Goal: Obtain resource: Obtain resource

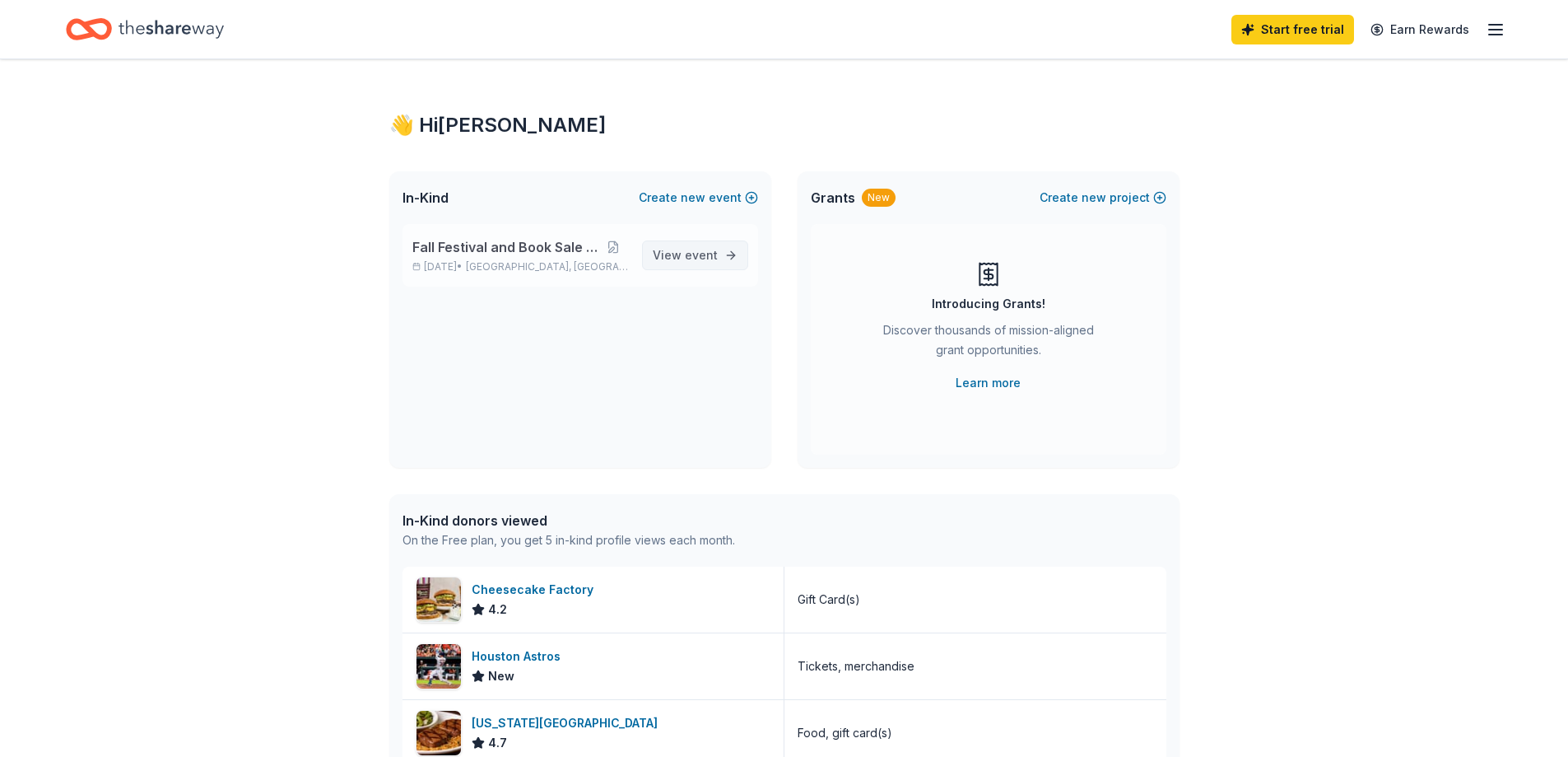
click at [686, 256] on span "View event" at bounding box center [685, 255] width 65 height 20
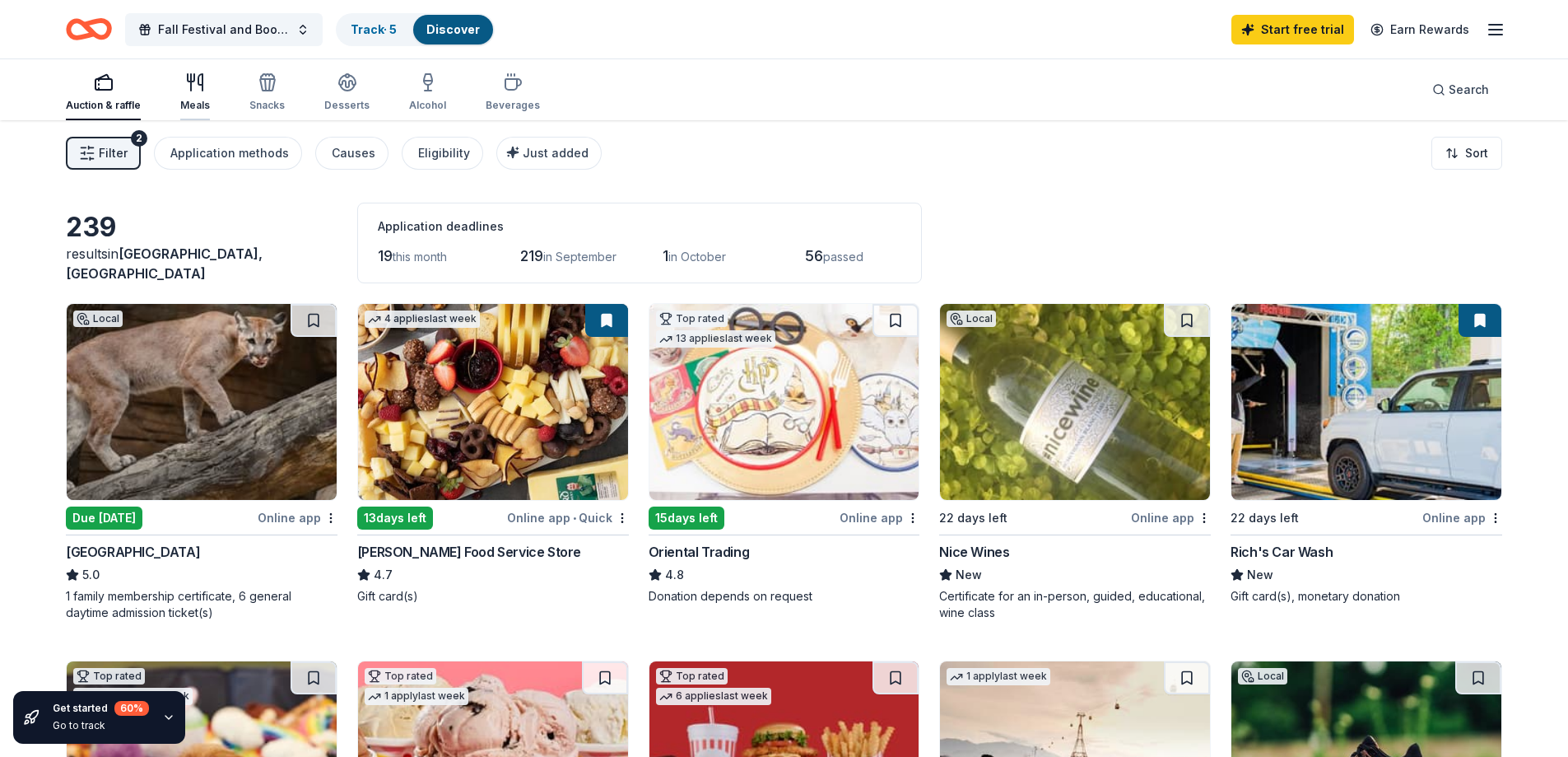
click at [199, 93] on div "Meals" at bounding box center [195, 92] width 29 height 40
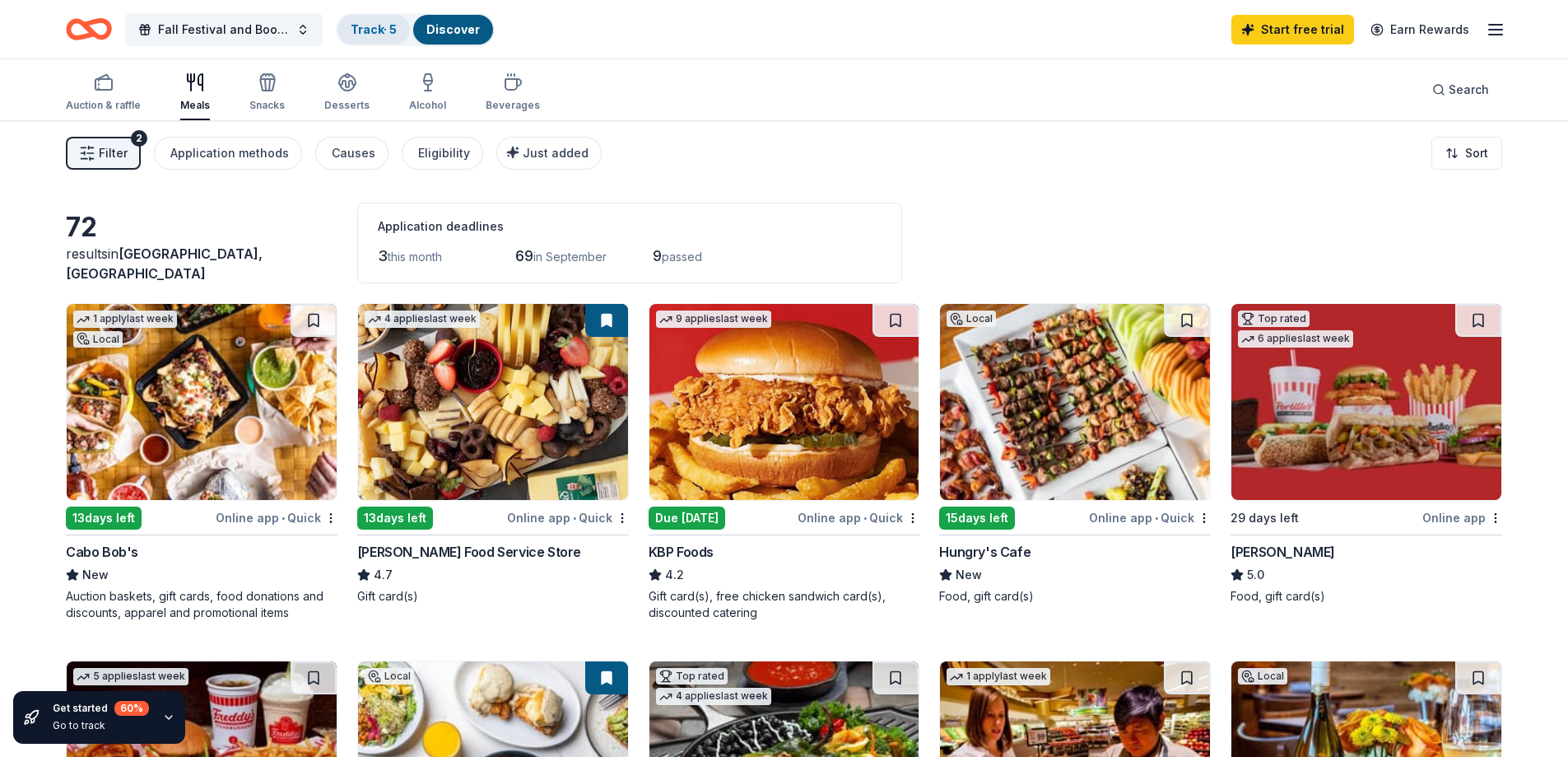
click at [361, 31] on link "Track · 5" at bounding box center [373, 28] width 47 height 14
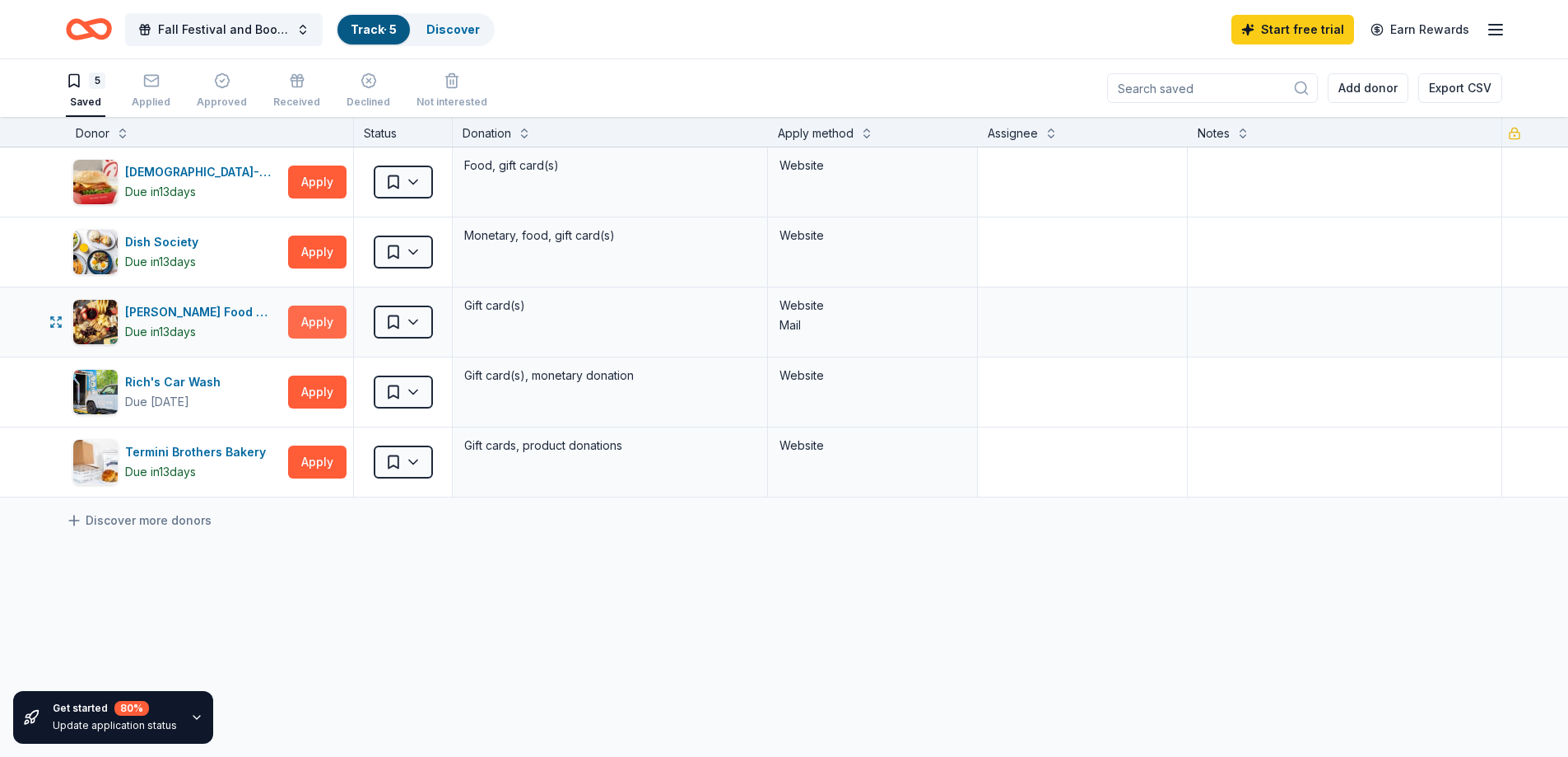
click at [312, 318] on button "Apply" at bounding box center [317, 322] width 59 height 33
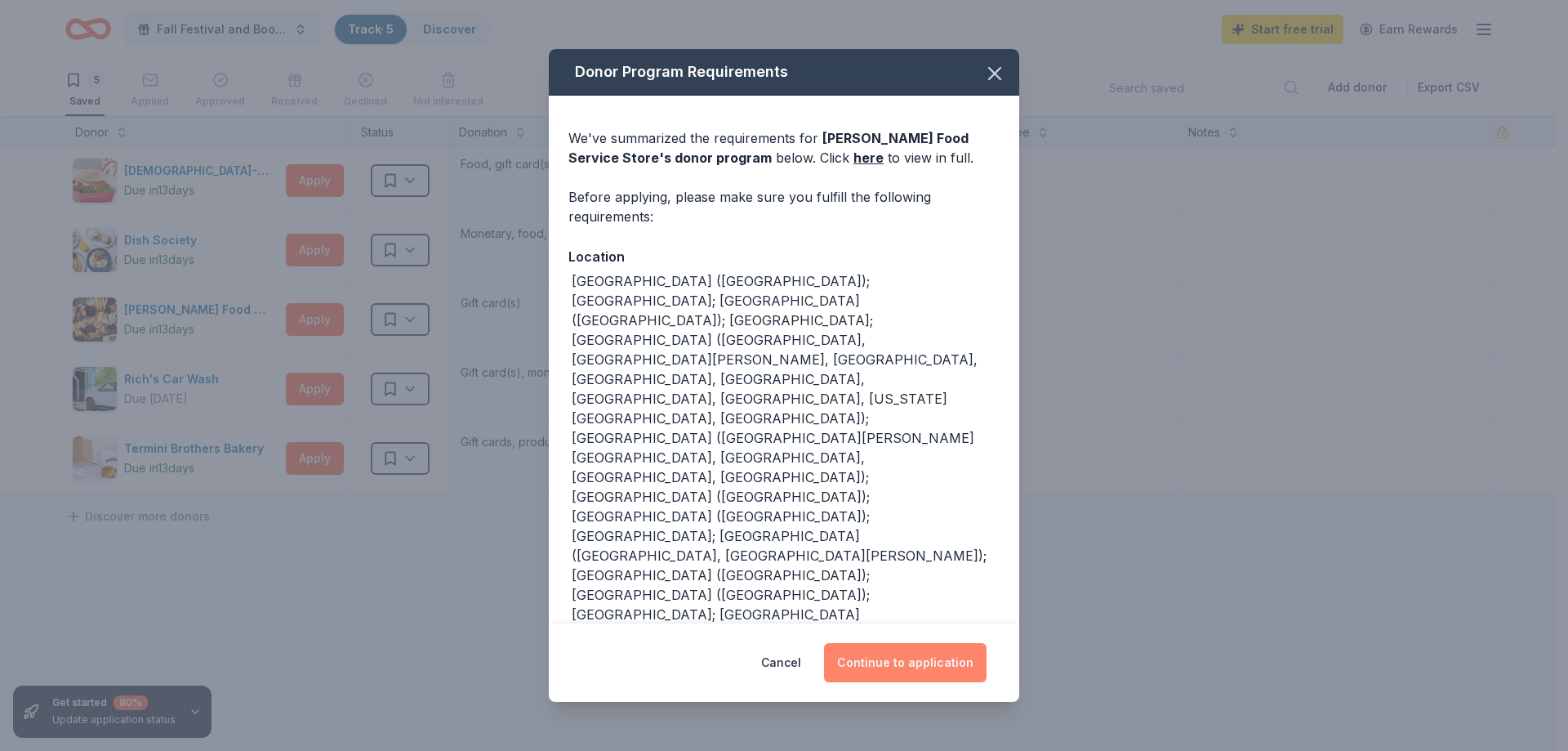
click at [876, 670] on button "Continue to application" at bounding box center [906, 662] width 162 height 40
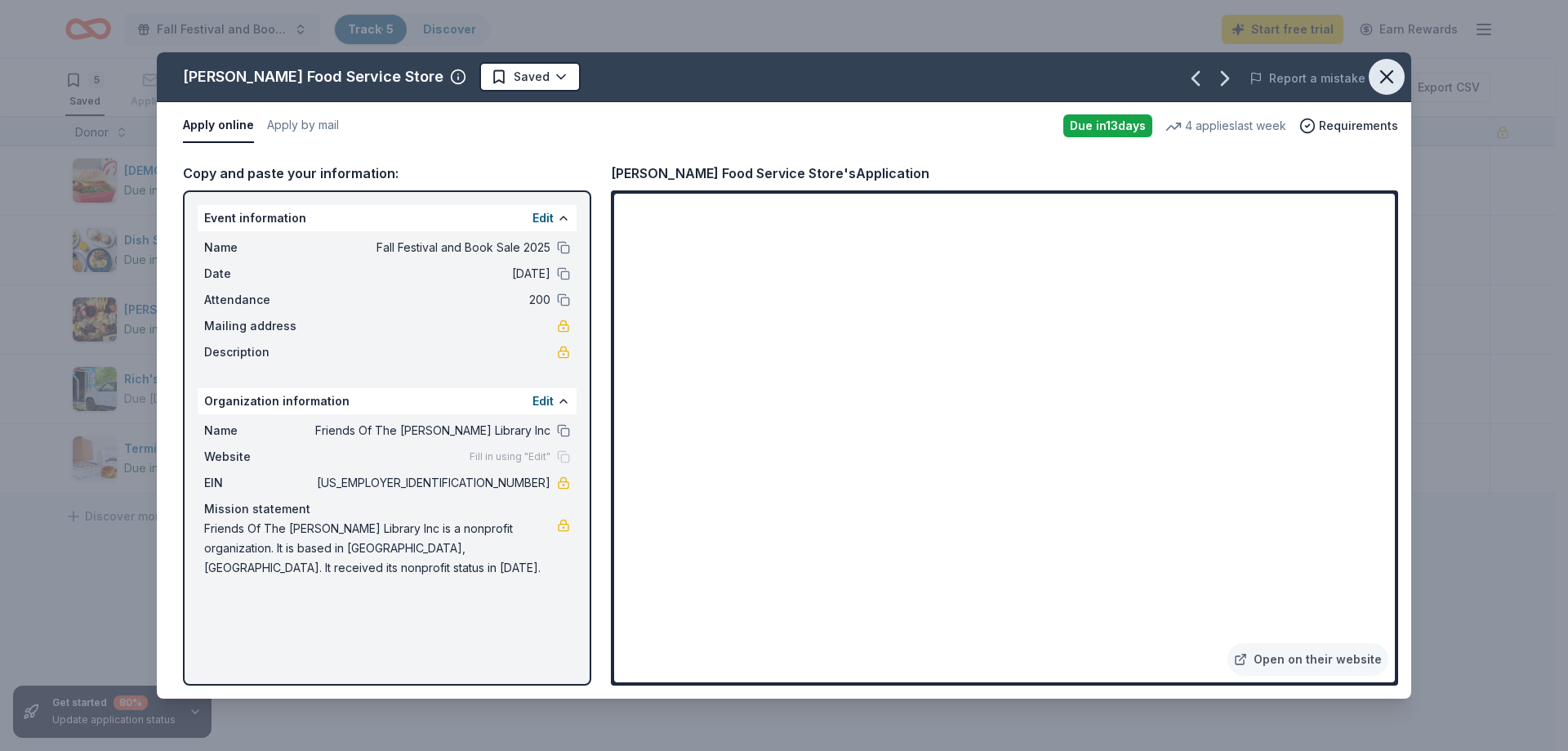
click at [1377, 74] on icon "button" at bounding box center [1387, 76] width 23 height 23
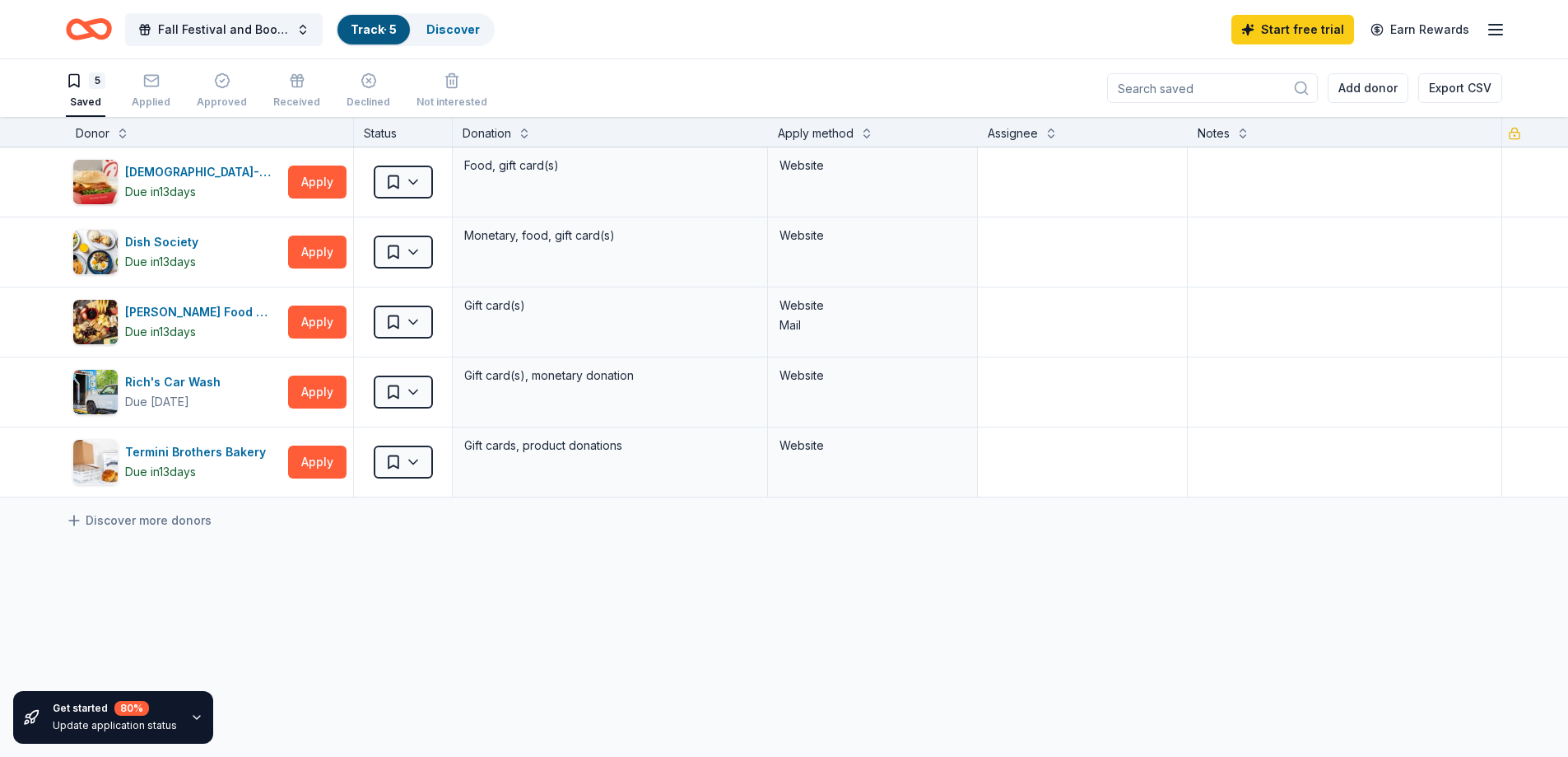
click at [1238, 85] on input at bounding box center [1213, 87] width 211 height 29
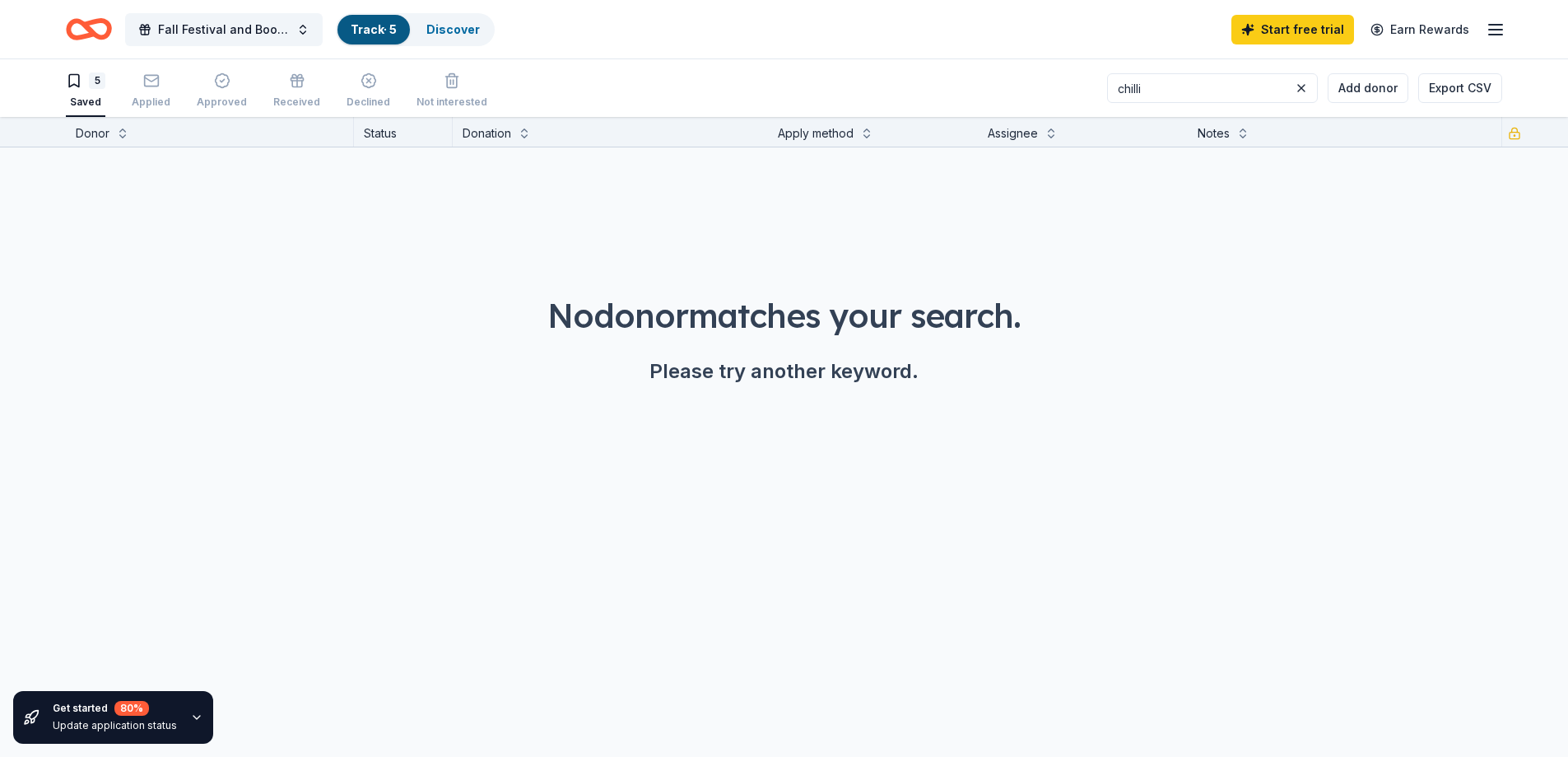
type input "chillis"
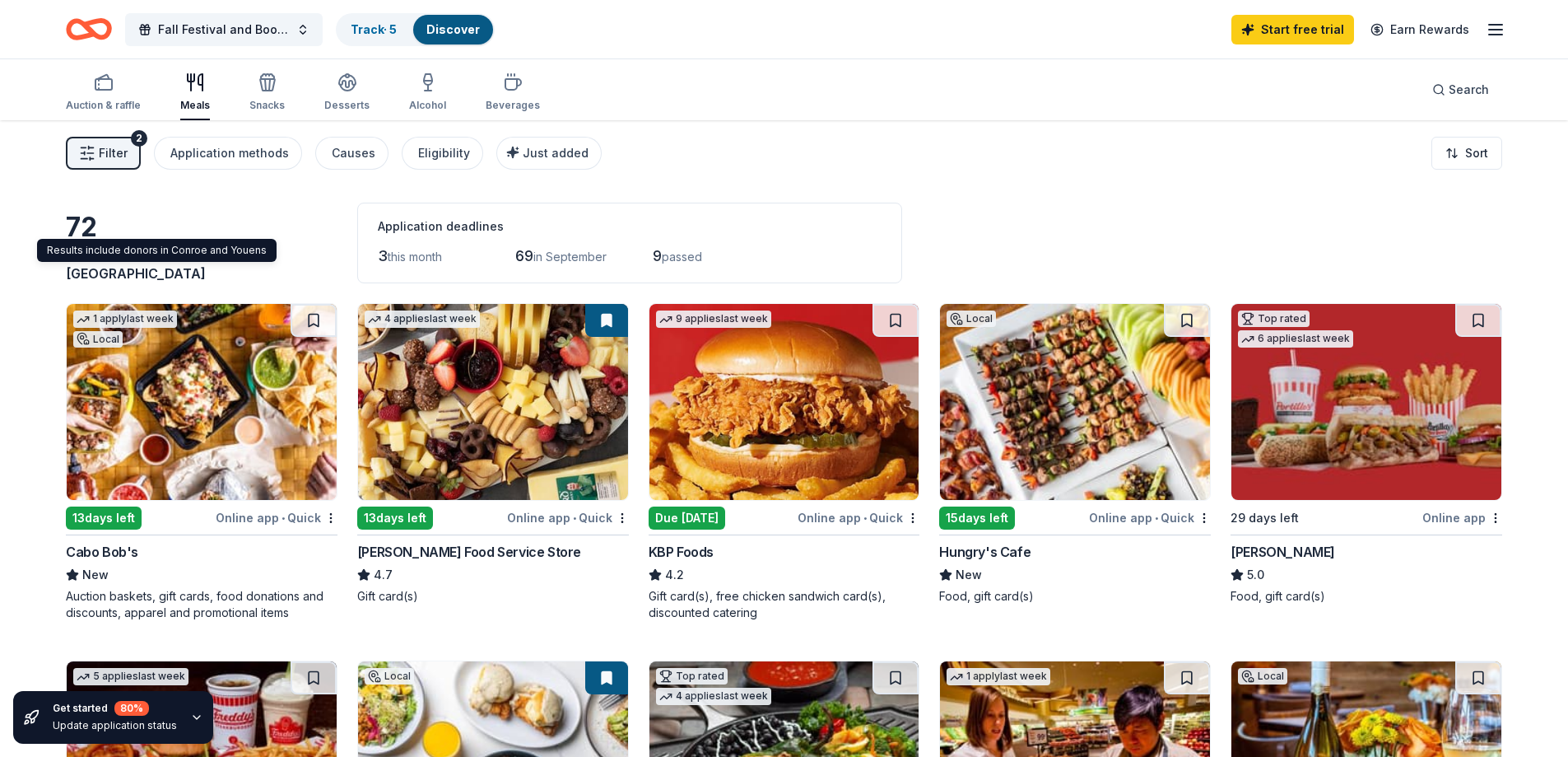
click at [179, 272] on span "Conroe, TX" at bounding box center [163, 263] width 197 height 36
click at [169, 269] on span "Conroe, TX" at bounding box center [163, 263] width 197 height 36
click at [188, 270] on span "Conroe, TX" at bounding box center [163, 263] width 197 height 36
drag, startPoint x: 182, startPoint y: 271, endPoint x: 224, endPoint y: 213, distance: 71.6
click at [224, 213] on div "72 results in Conroe, TX Application deadlines 3 this month 69 in September 9 p…" at bounding box center [784, 242] width 1436 height 81
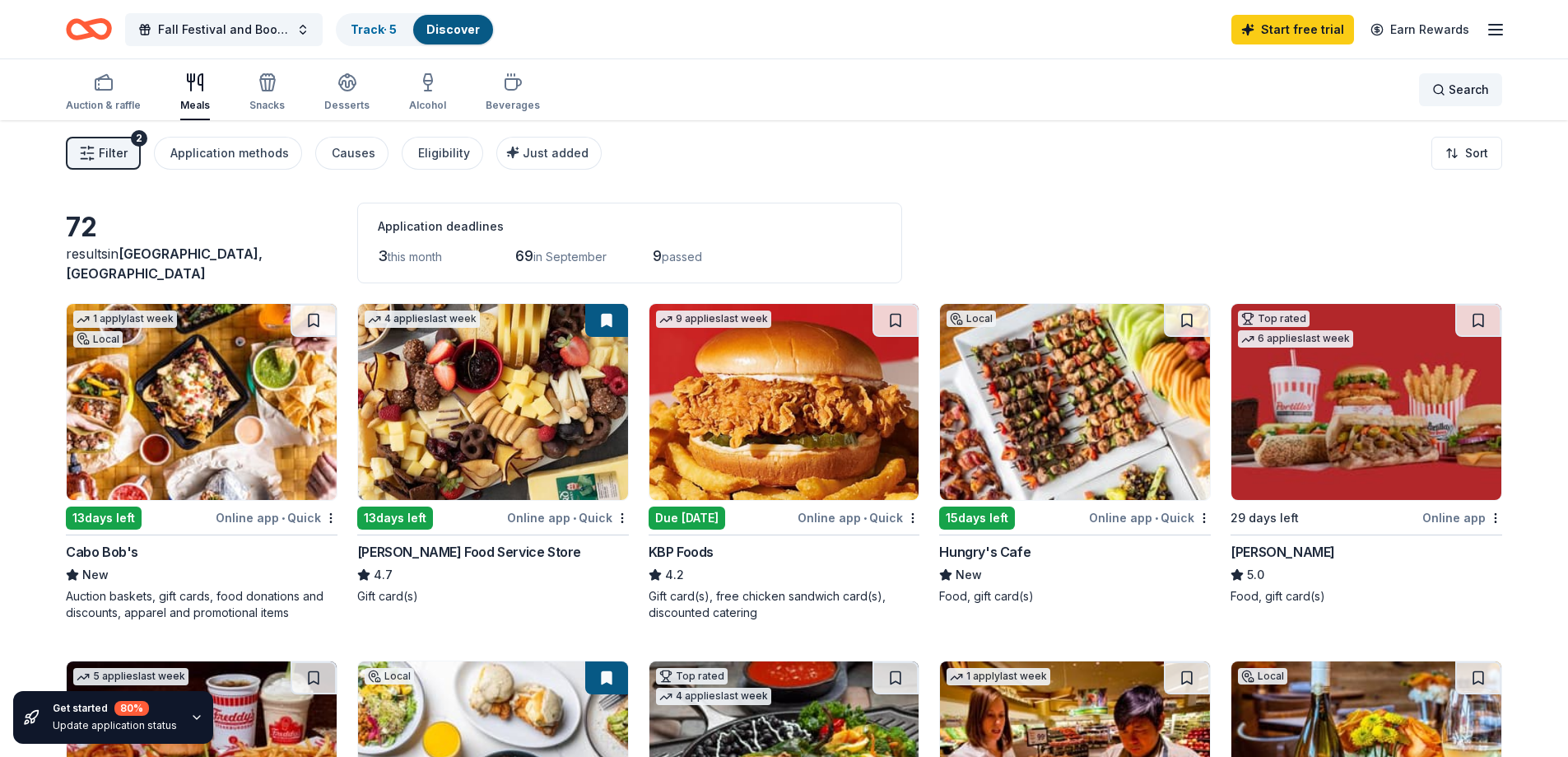
click at [1452, 84] on span "Search" at bounding box center [1468, 89] width 40 height 20
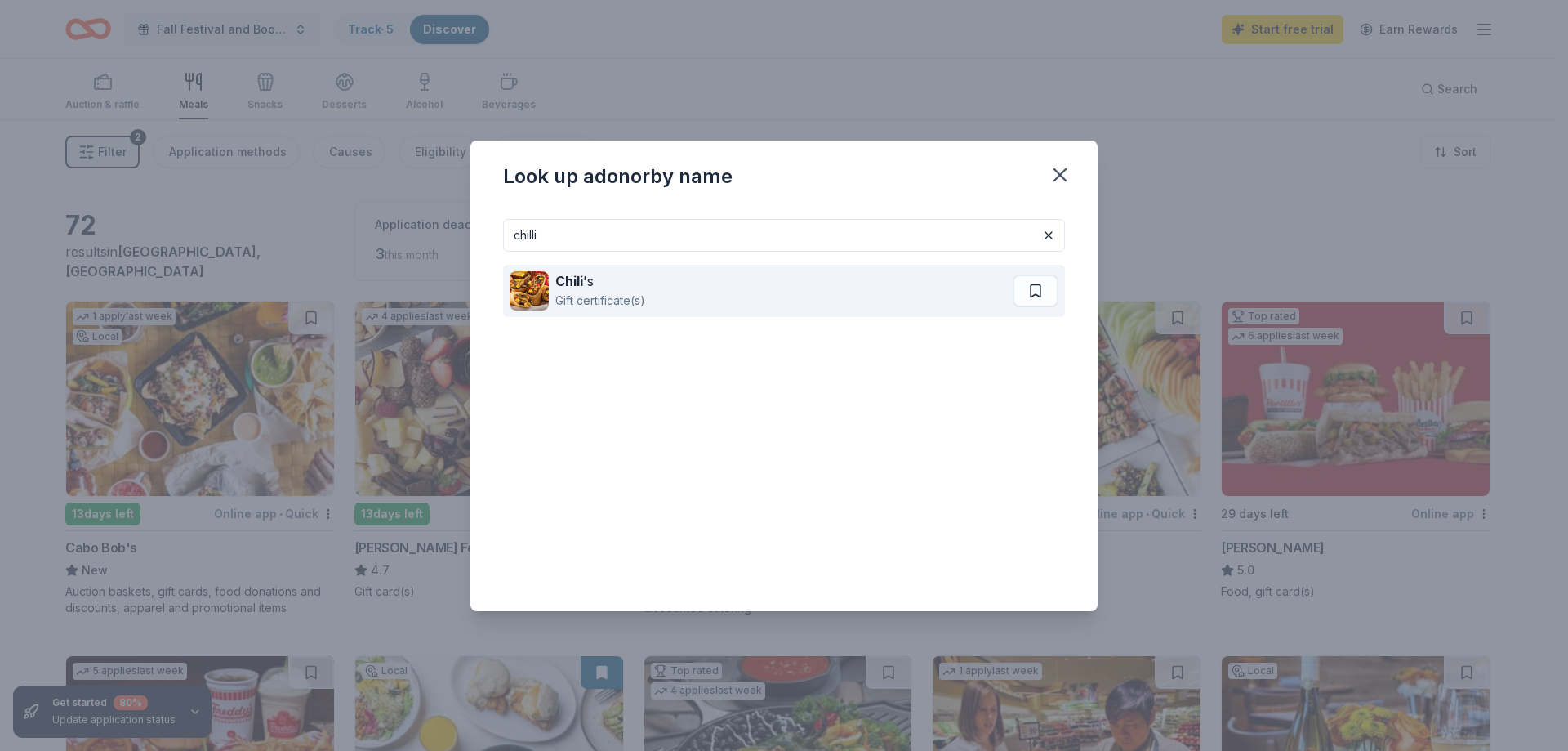
type input "chilli"
click at [609, 294] on div "Gift certificate(s)" at bounding box center [599, 301] width 90 height 20
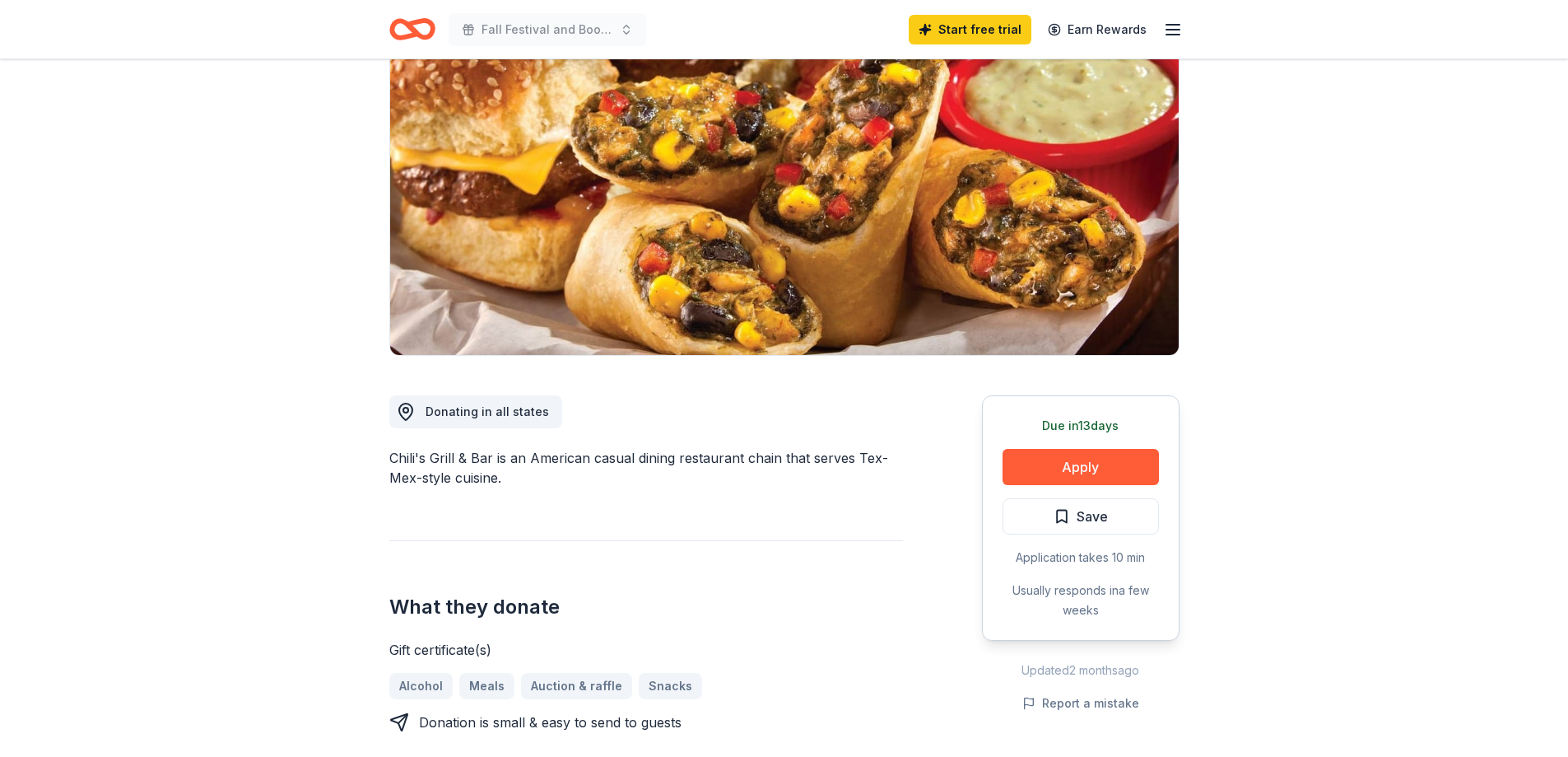
scroll to position [164, 0]
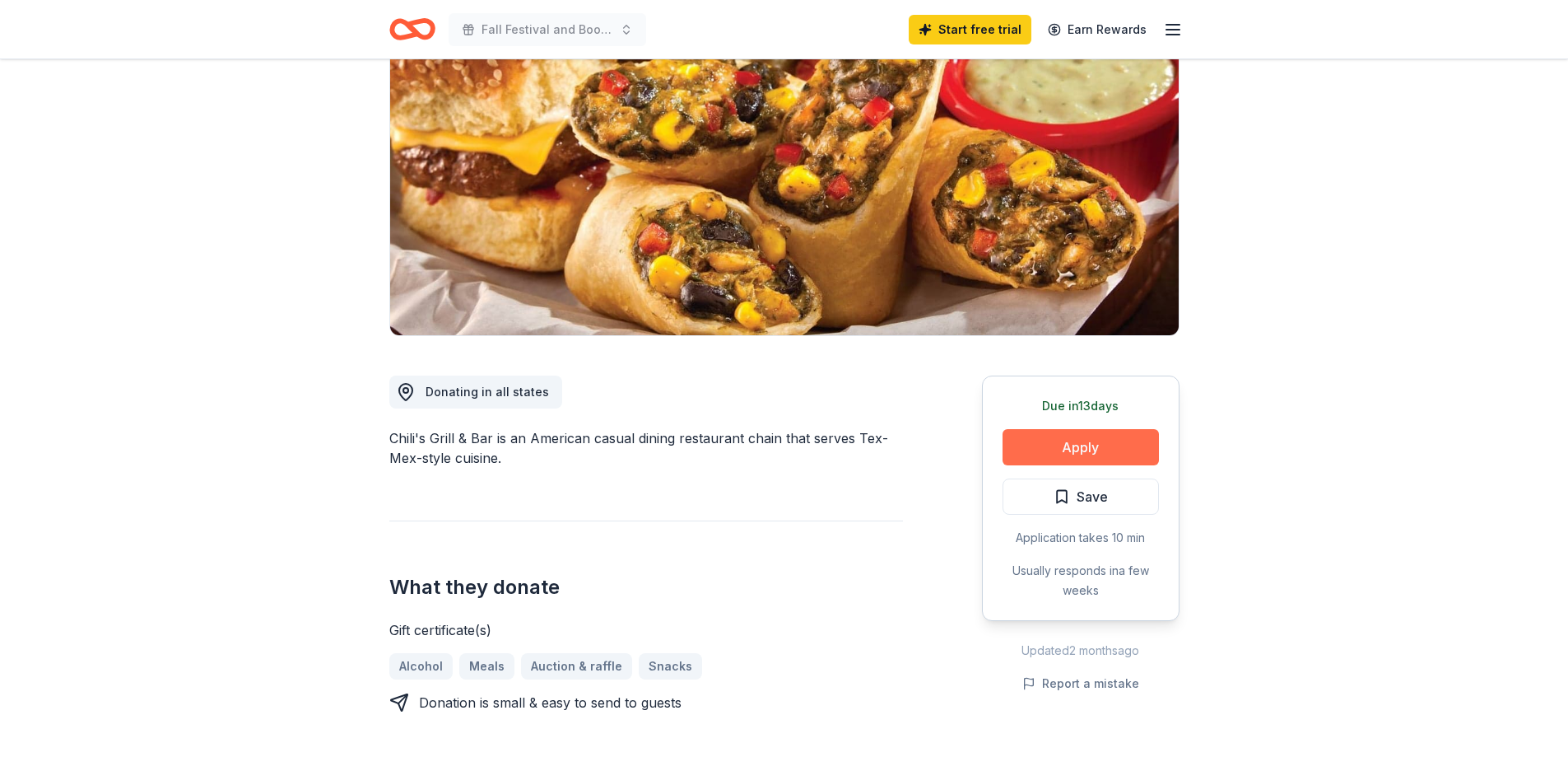
click at [1020, 440] on button "Apply" at bounding box center [1081, 447] width 157 height 36
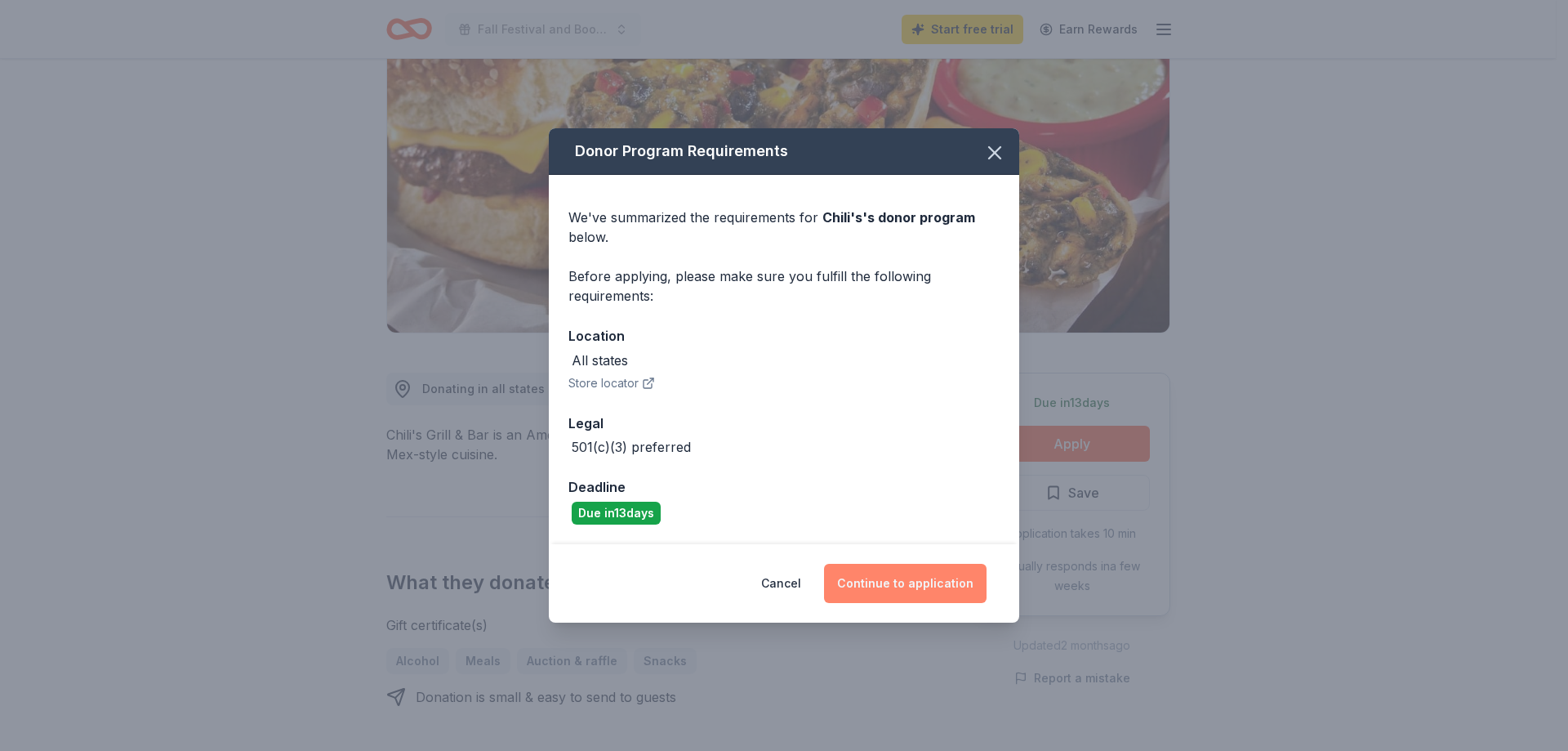
click at [897, 587] on button "Continue to application" at bounding box center [906, 583] width 162 height 40
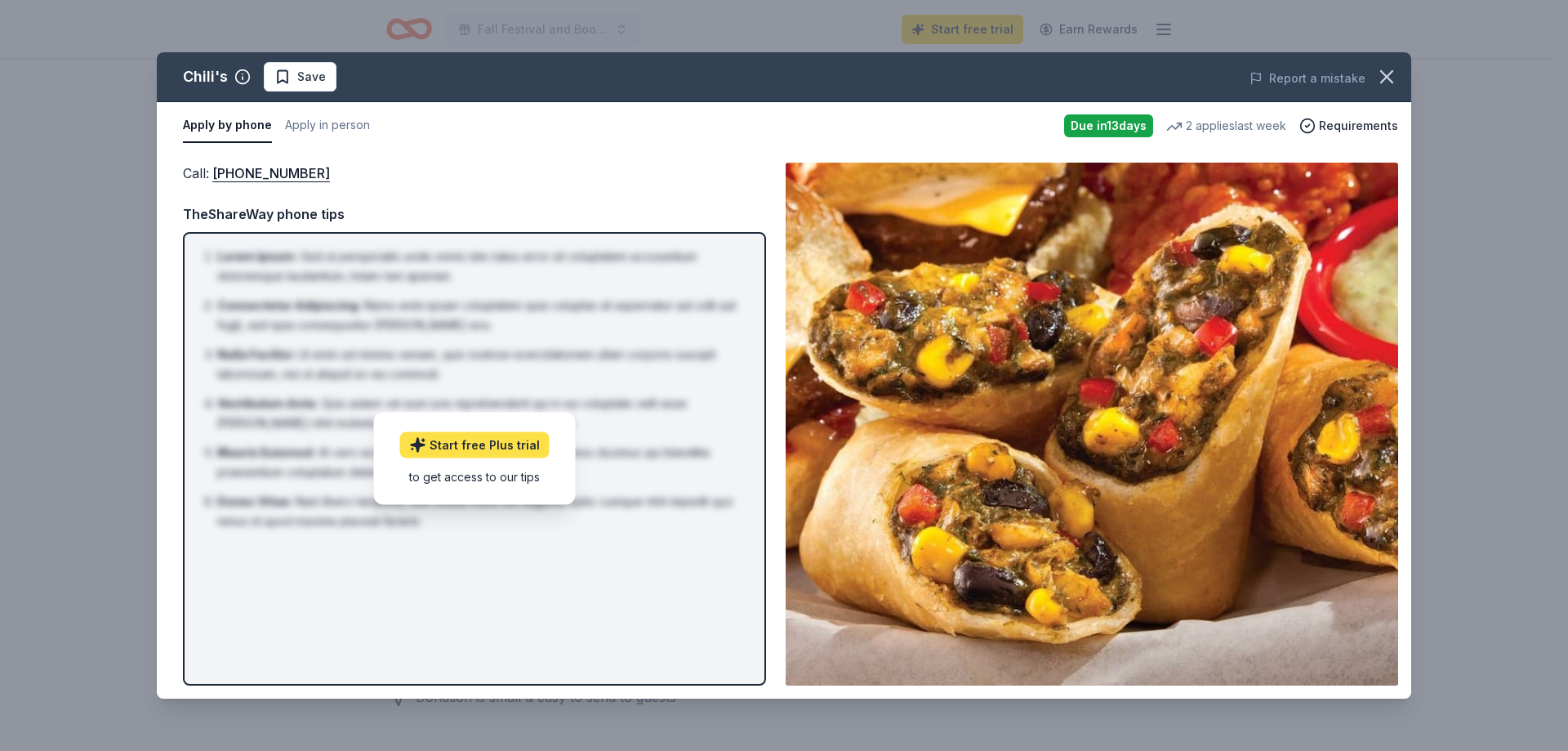
click at [517, 448] on link "Start free Plus trial" at bounding box center [475, 446] width 150 height 26
click at [447, 479] on div "to get access to our tips" at bounding box center [475, 477] width 150 height 17
click at [1343, 128] on span "Requirements" at bounding box center [1359, 125] width 79 height 20
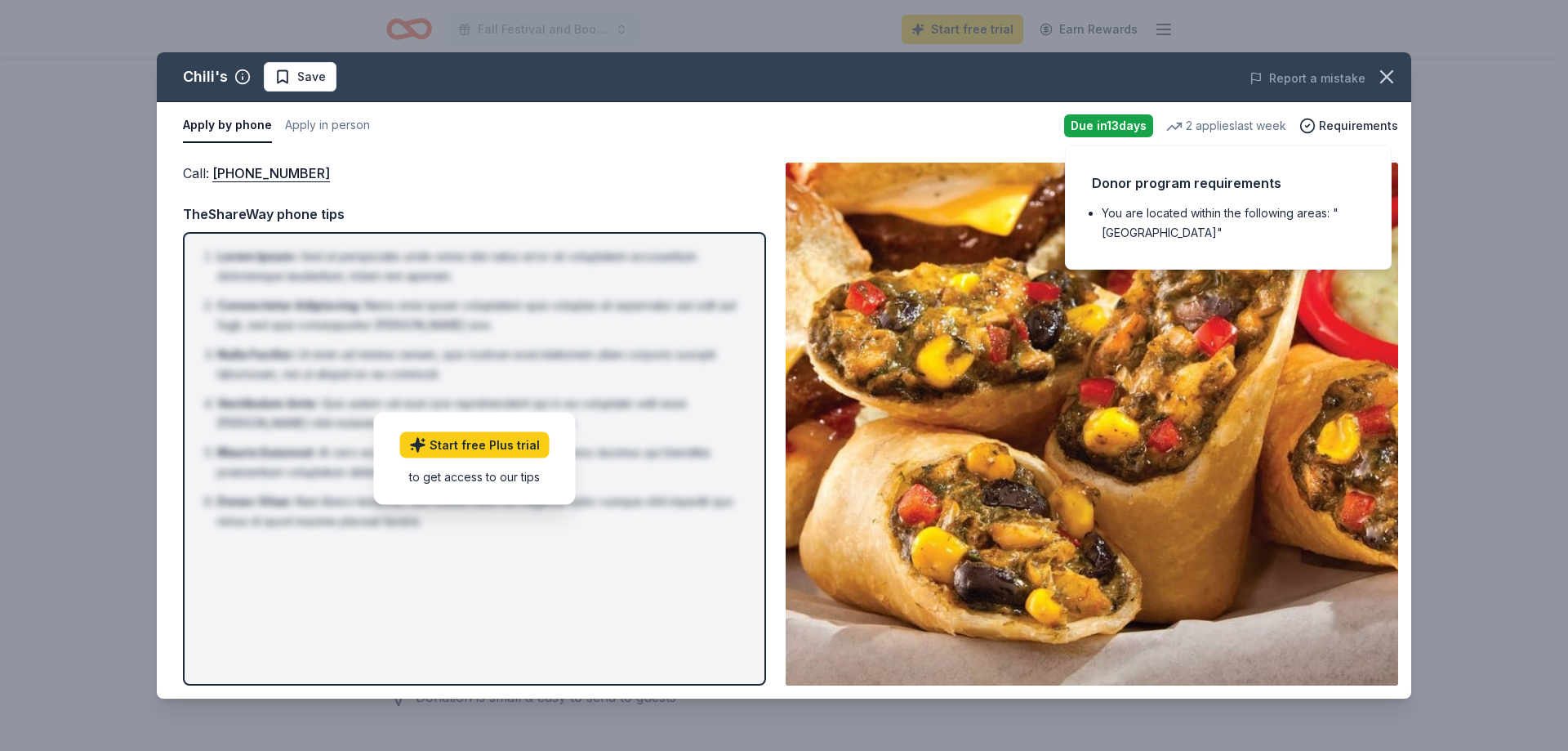
click at [1241, 219] on li "You are located within the following areas: "USA"" at bounding box center [1233, 223] width 263 height 40
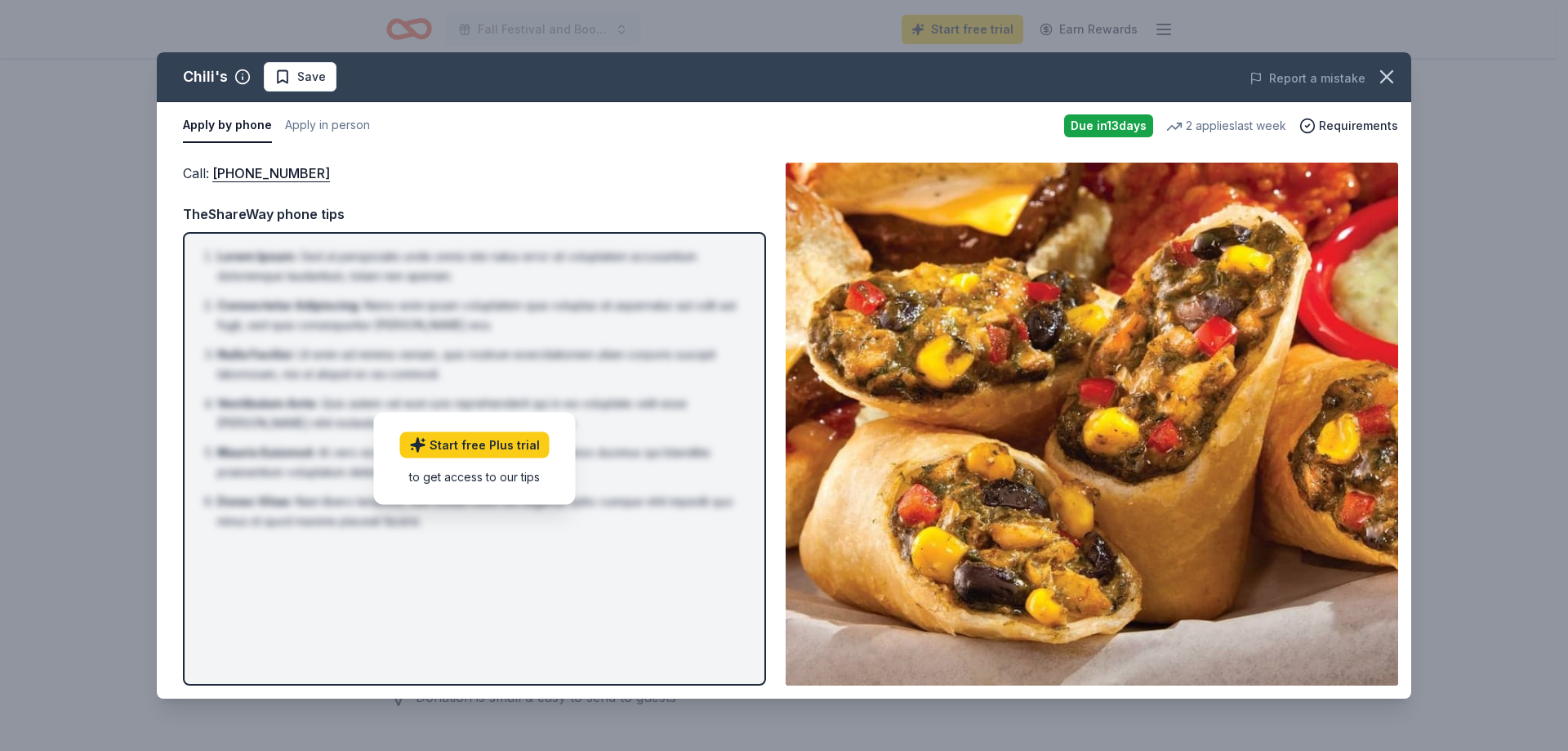
click at [558, 299] on li "Consectetur Adipiscing : Nemo enim ipsam voluptatem quia voluptas sit aspernatu…" at bounding box center [480, 316] width 524 height 40
click at [385, 347] on li "Nulla Facilisi : Ut enim ad minima veniam, quis nostrum exercitationem ullam co…" at bounding box center [480, 365] width 524 height 40
click at [1381, 78] on icon "button" at bounding box center [1387, 76] width 23 height 23
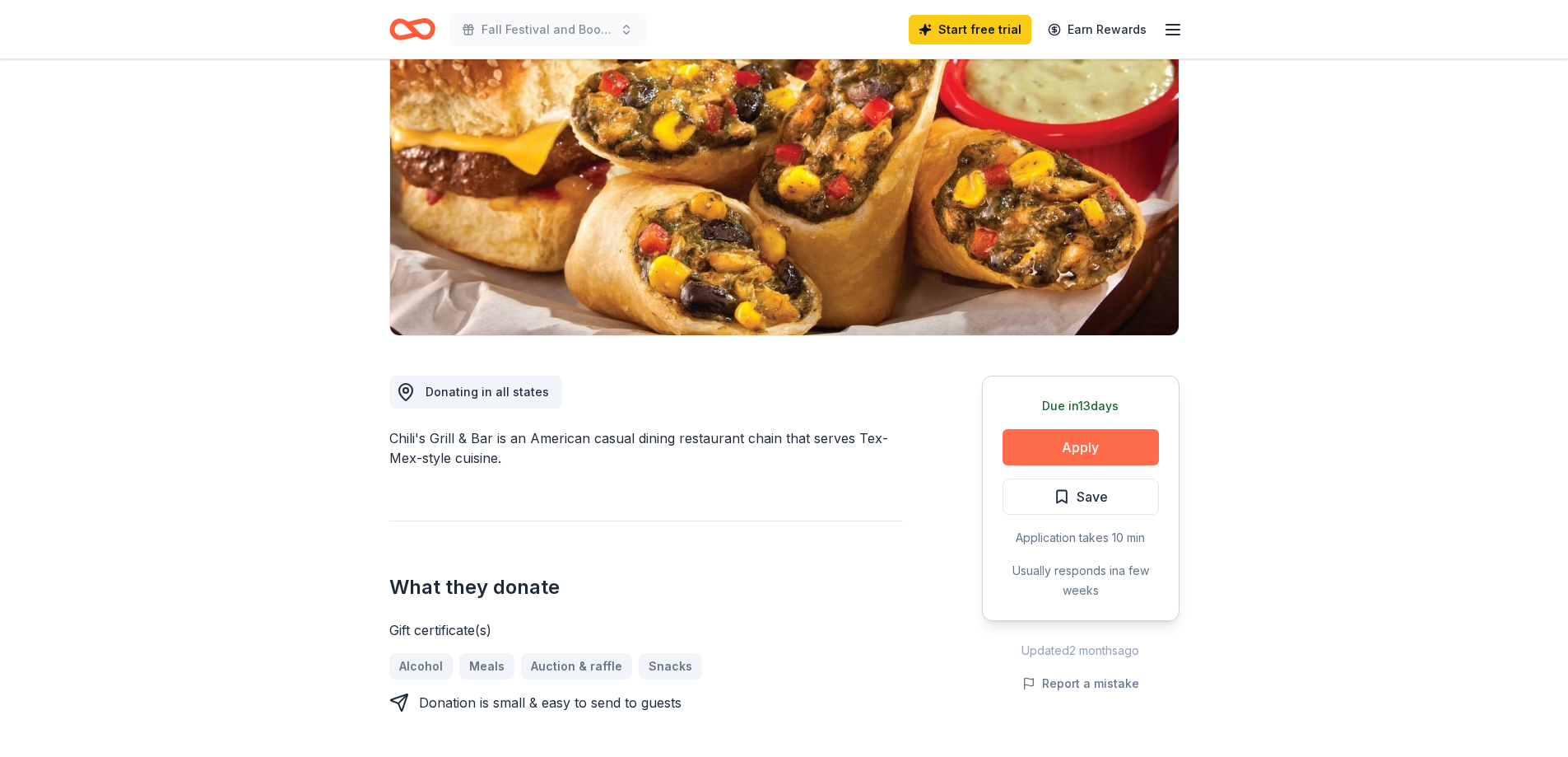
click at [1122, 450] on button "Apply" at bounding box center [1081, 447] width 157 height 36
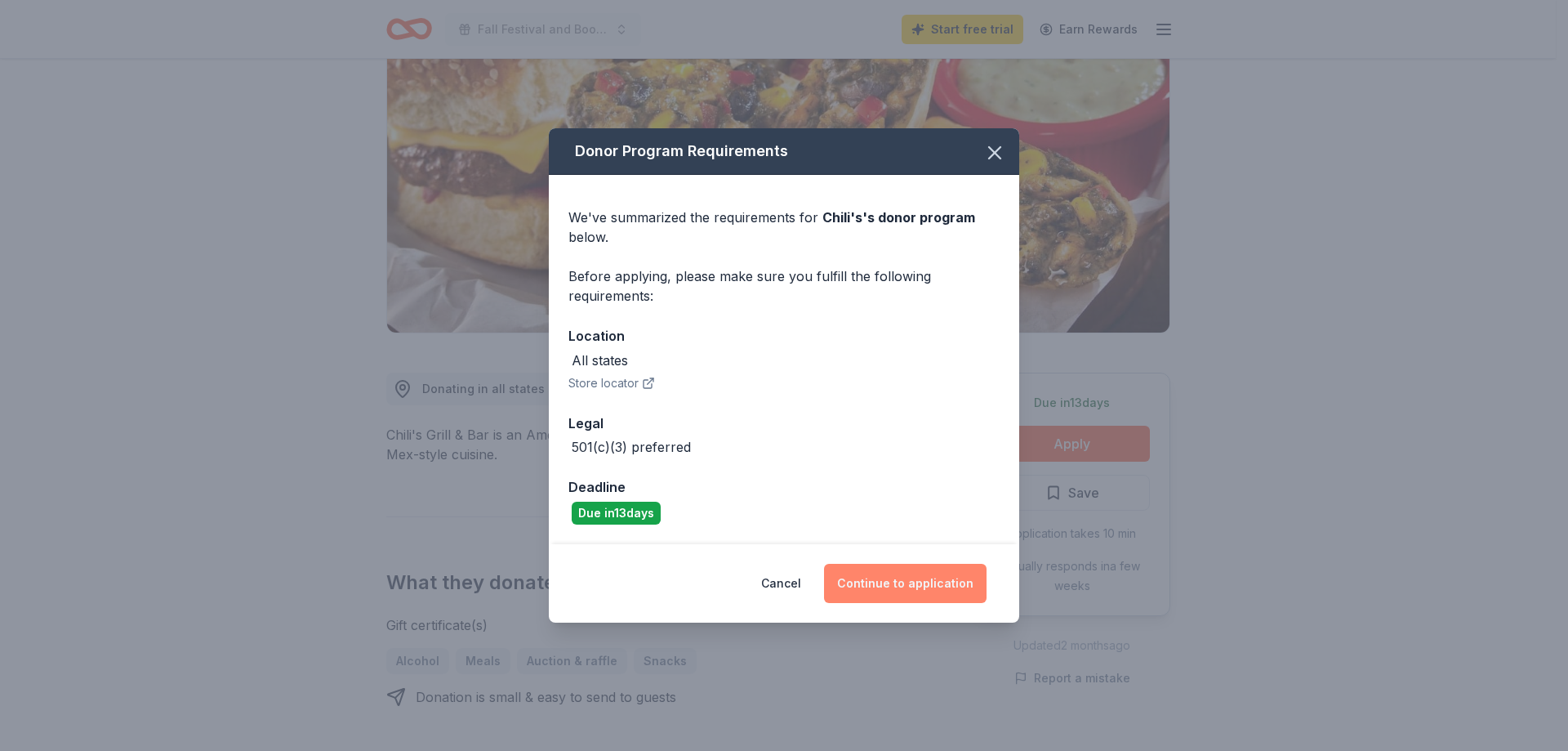
click at [860, 598] on button "Continue to application" at bounding box center [906, 583] width 162 height 40
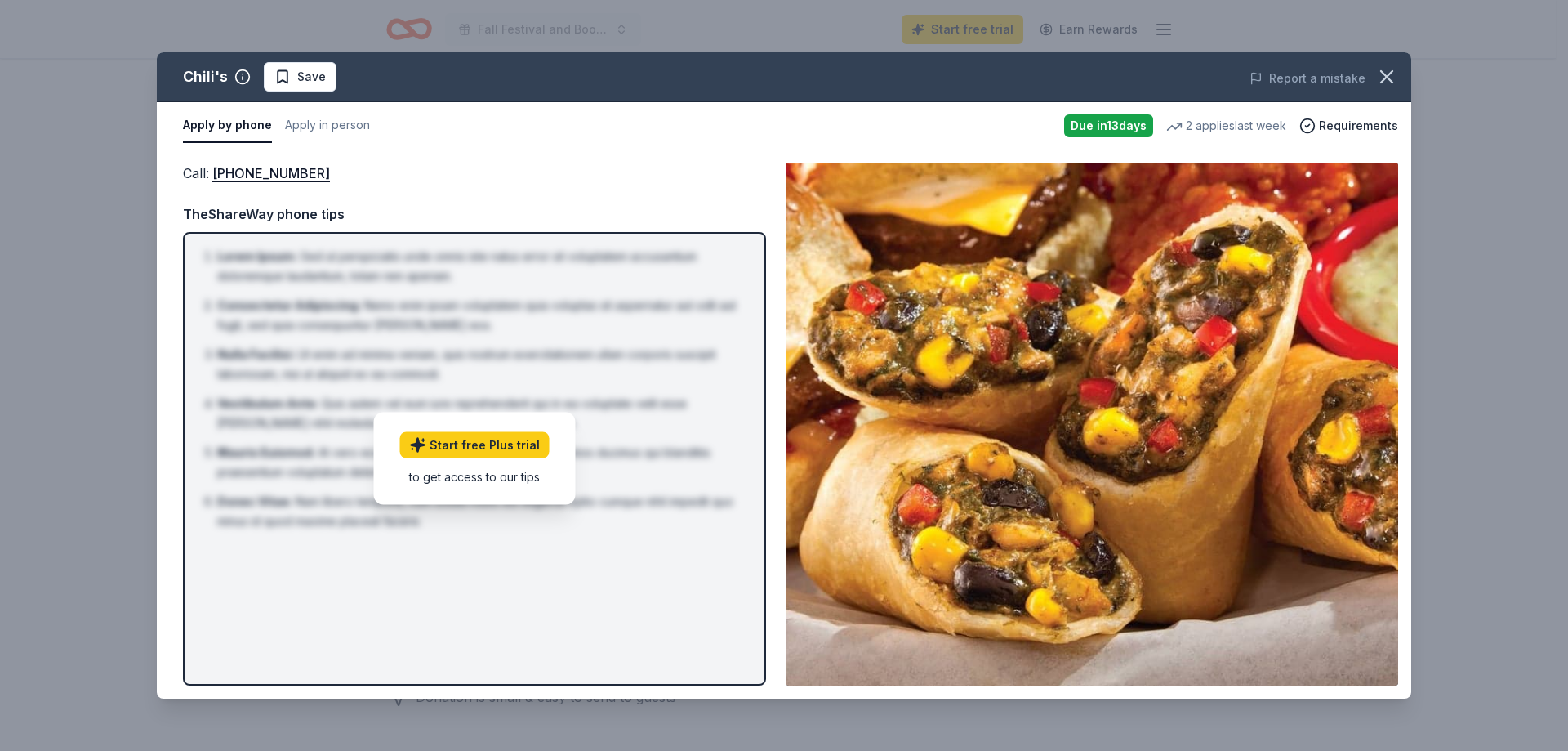
click at [532, 477] on div "to get access to our tips" at bounding box center [475, 477] width 150 height 17
click at [1388, 63] on button "button" at bounding box center [1387, 76] width 36 height 36
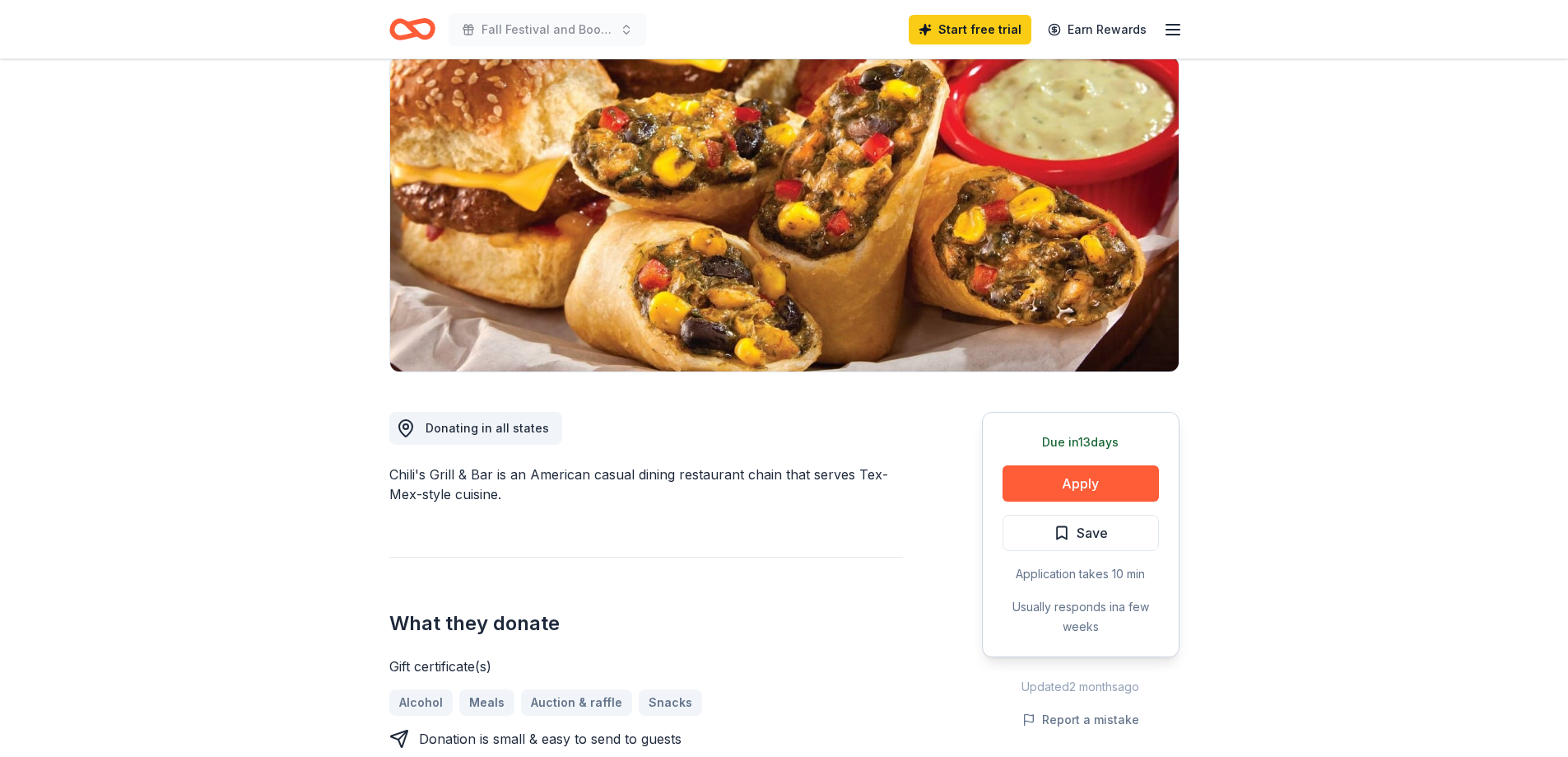
scroll to position [0, 0]
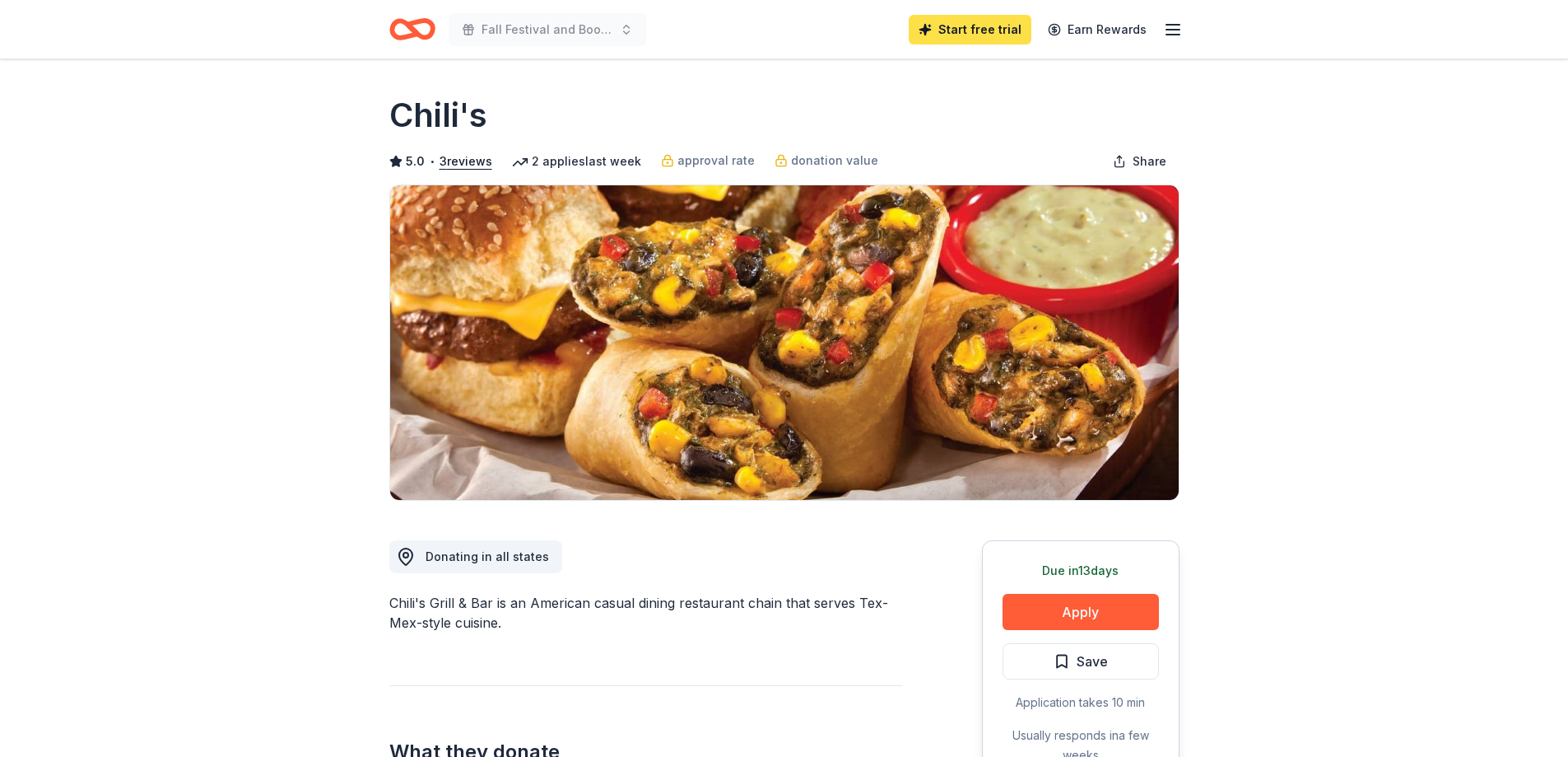
click at [1001, 30] on link "Start free trial" at bounding box center [970, 29] width 123 height 29
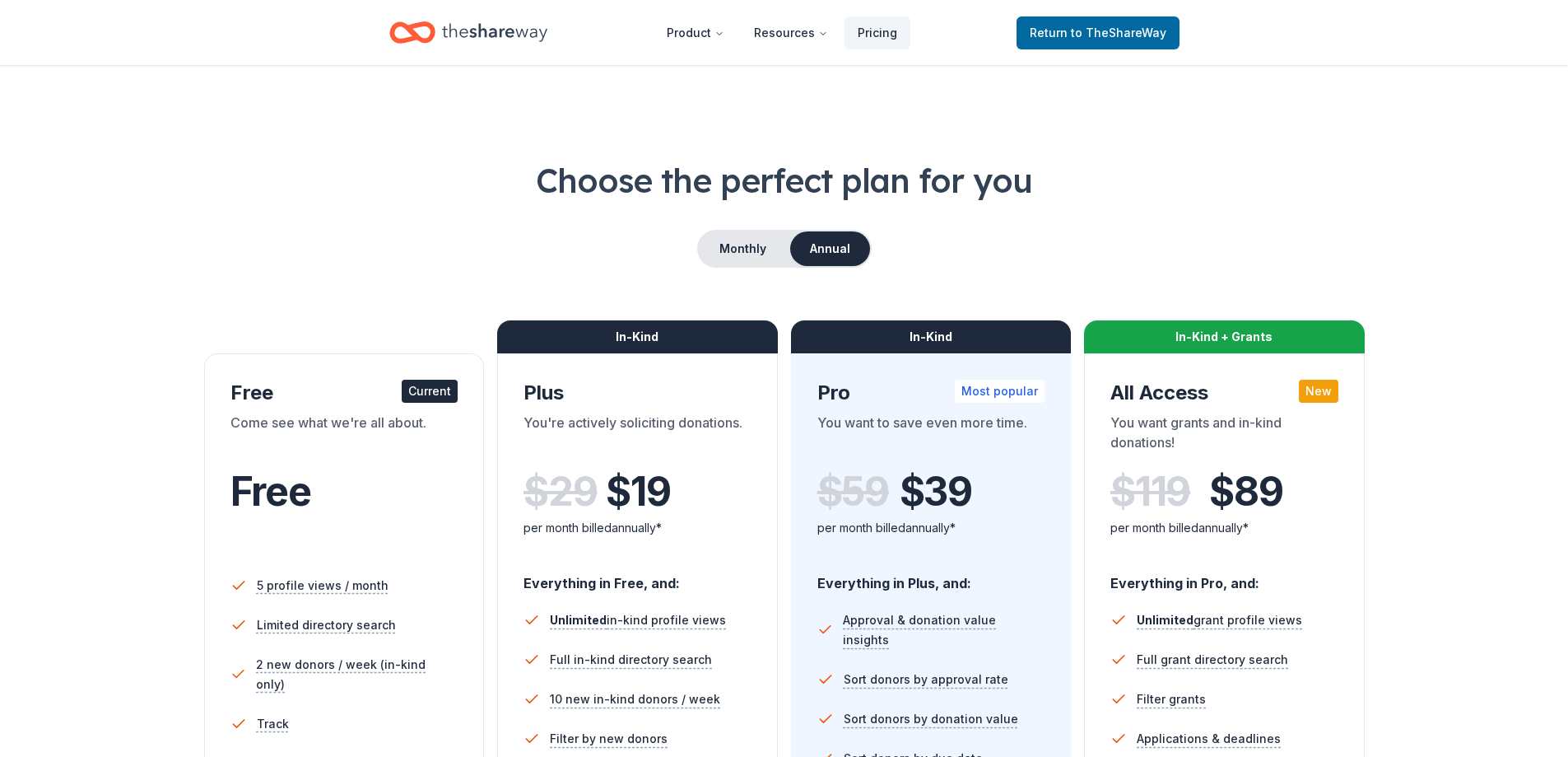
scroll to position [247, 0]
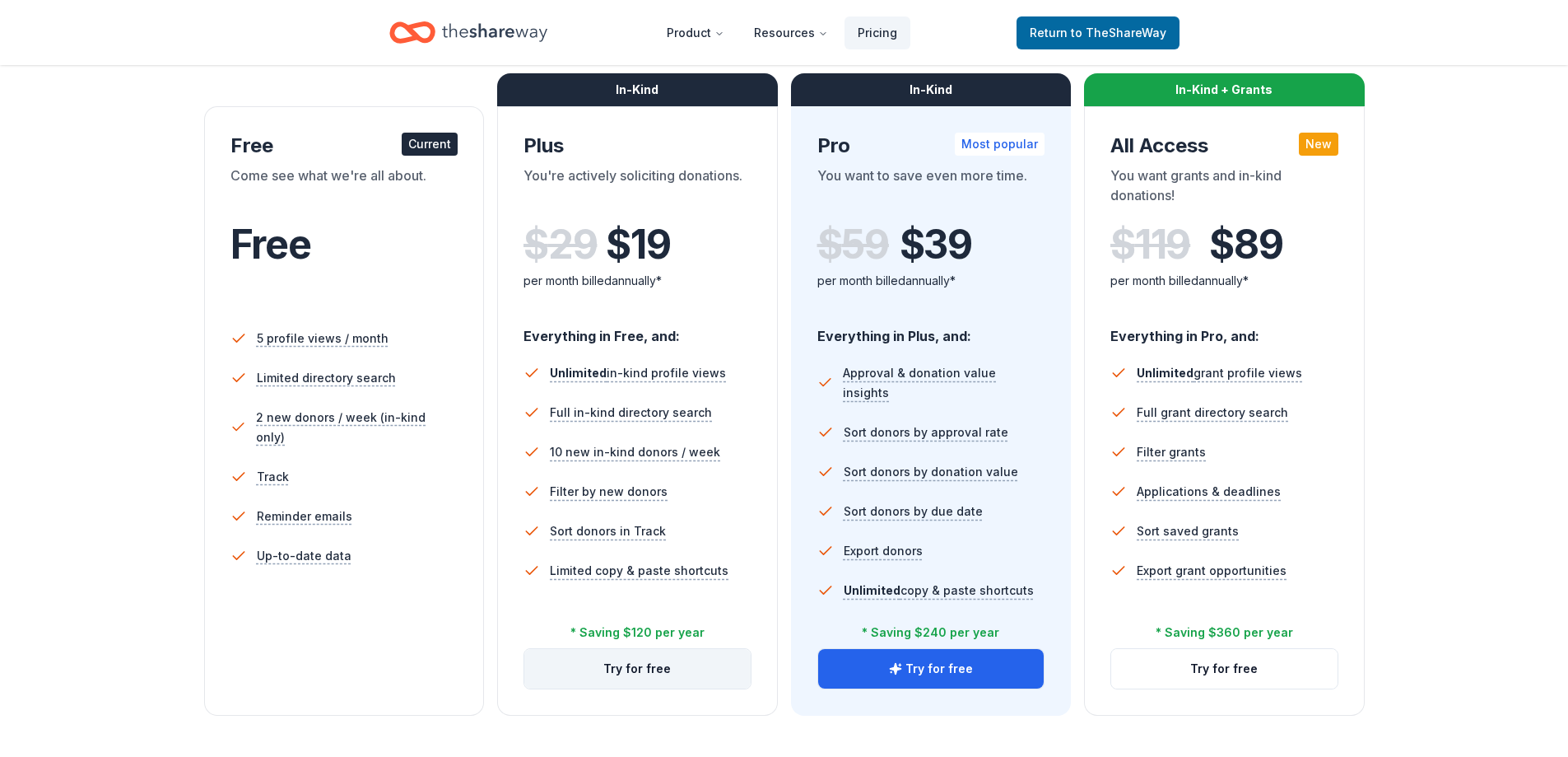
click at [616, 668] on button "Try for free" at bounding box center [637, 669] width 226 height 40
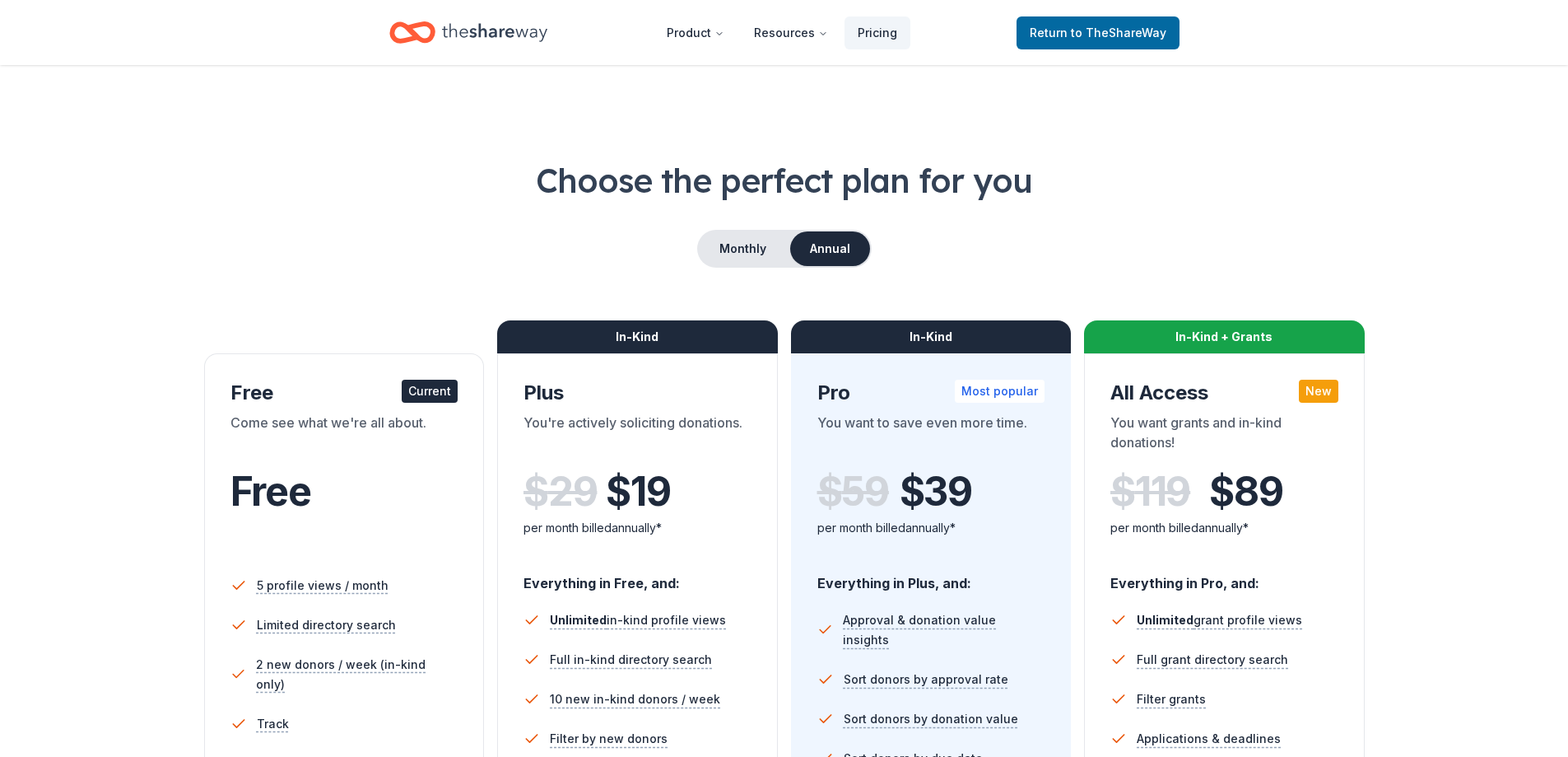
click at [442, 389] on div "Current" at bounding box center [429, 391] width 56 height 23
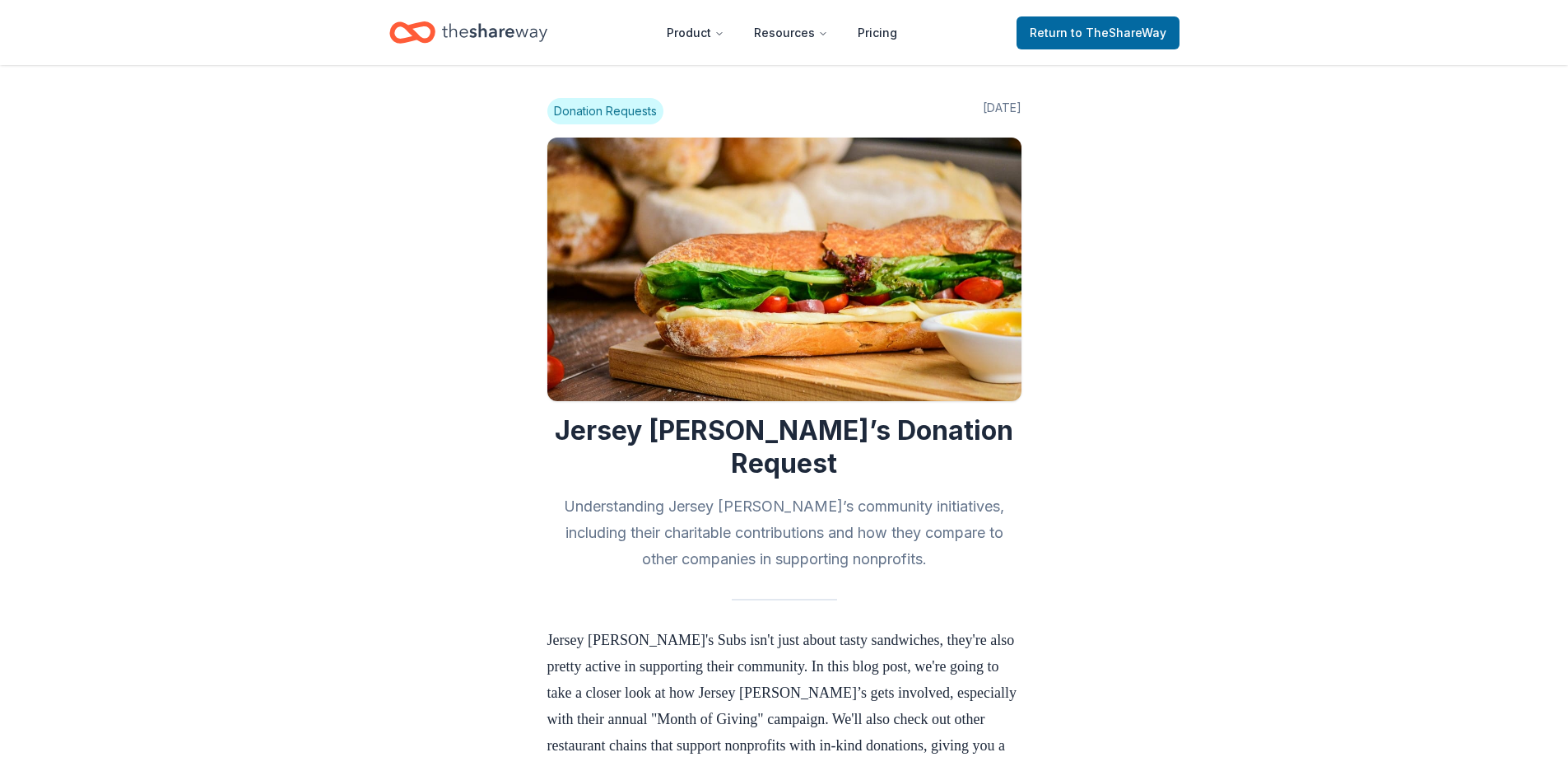
click at [595, 108] on span "Donation Requests" at bounding box center [605, 111] width 116 height 27
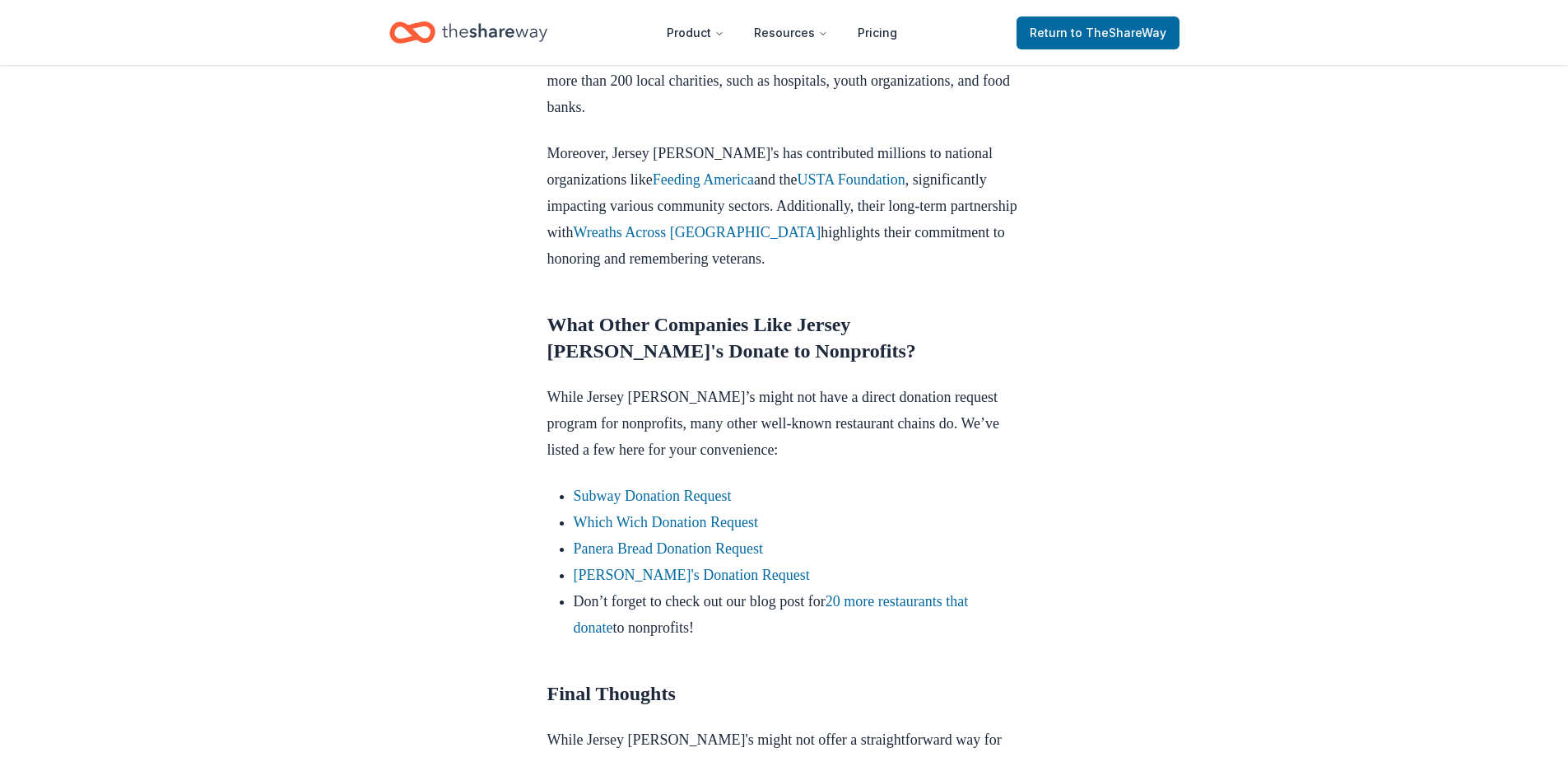
scroll to position [1235, 0]
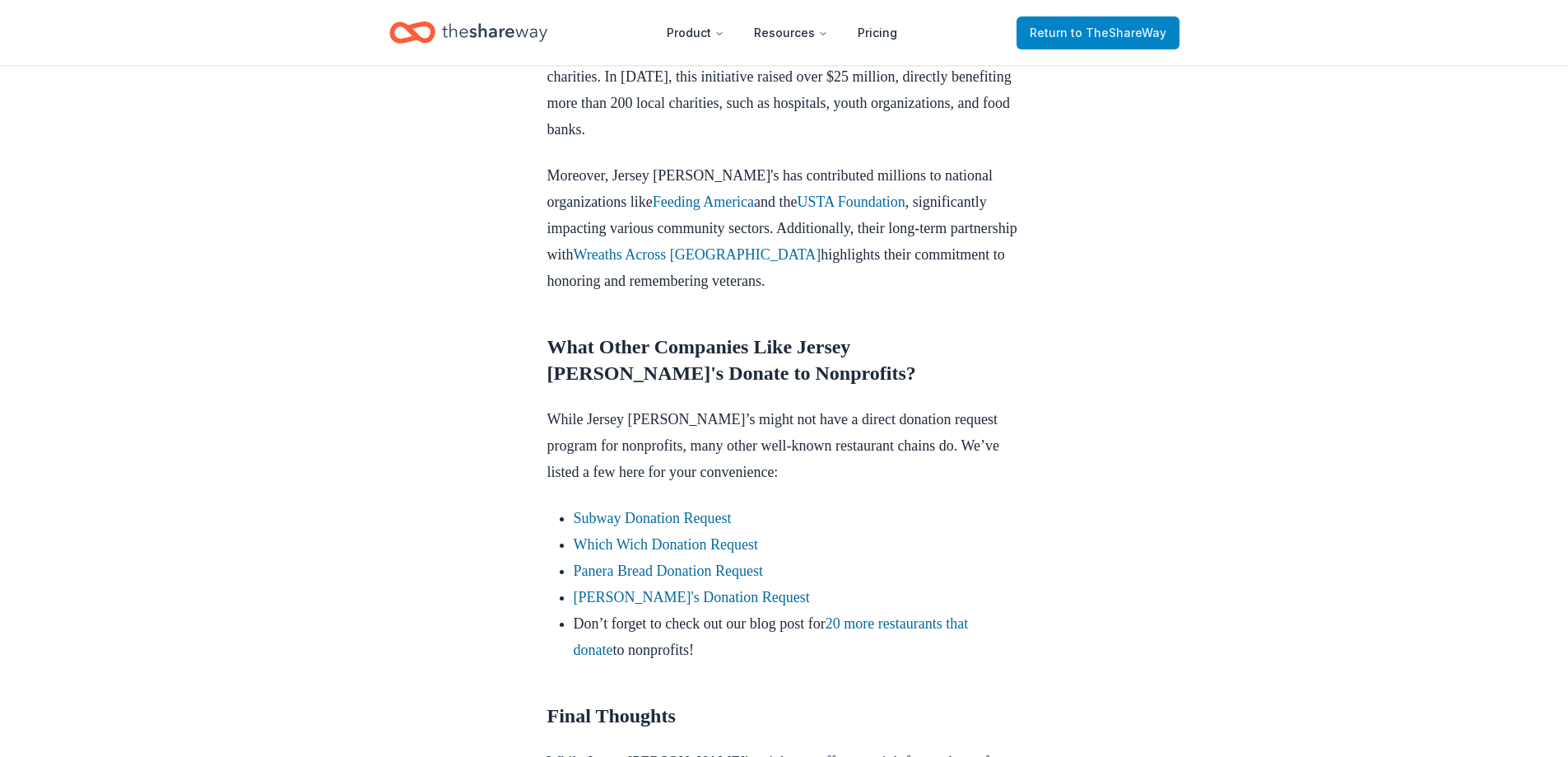
click at [1066, 16] on link "Return to TheShareWay" at bounding box center [1098, 32] width 163 height 33
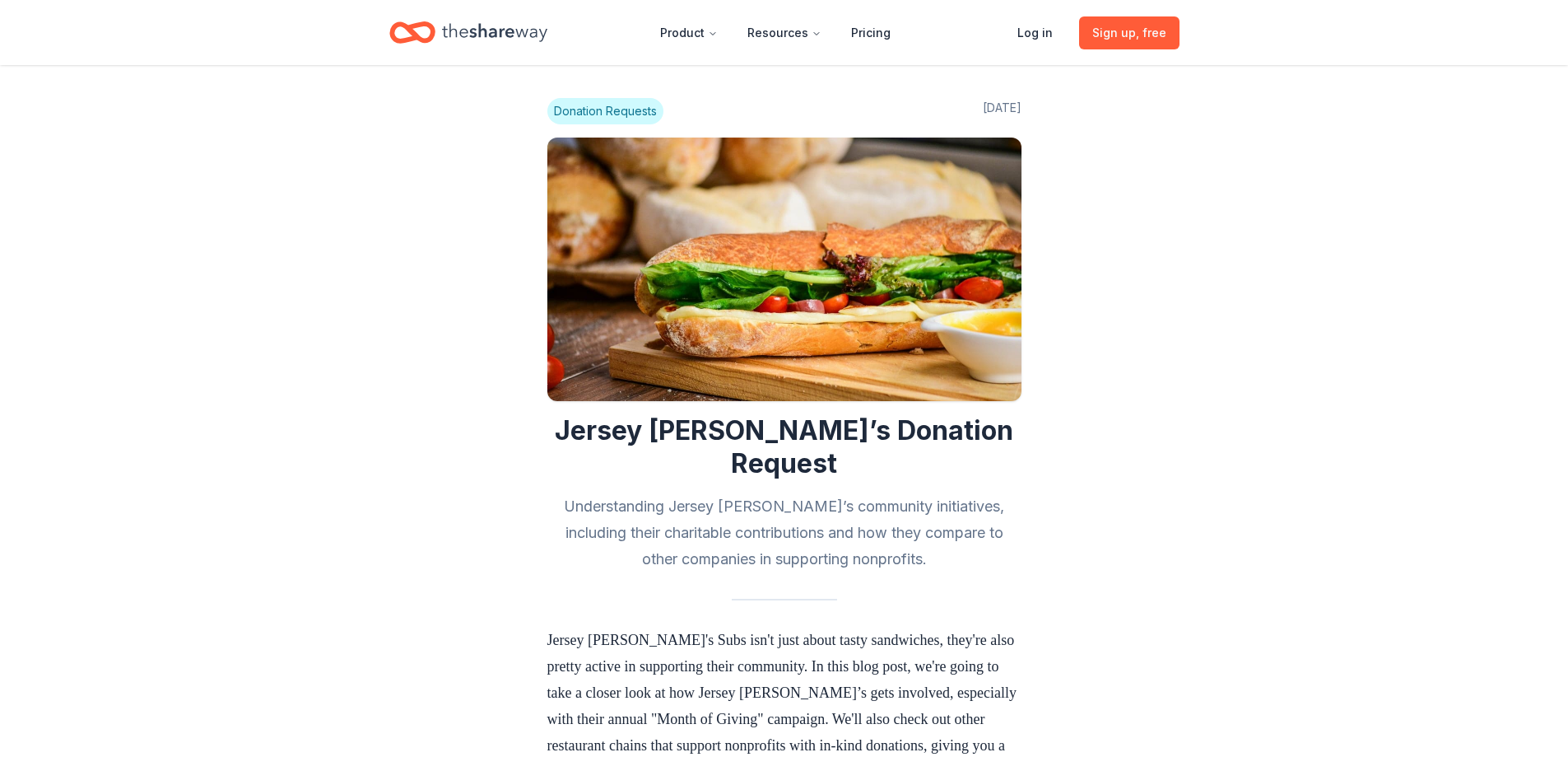
scroll to position [1235, 0]
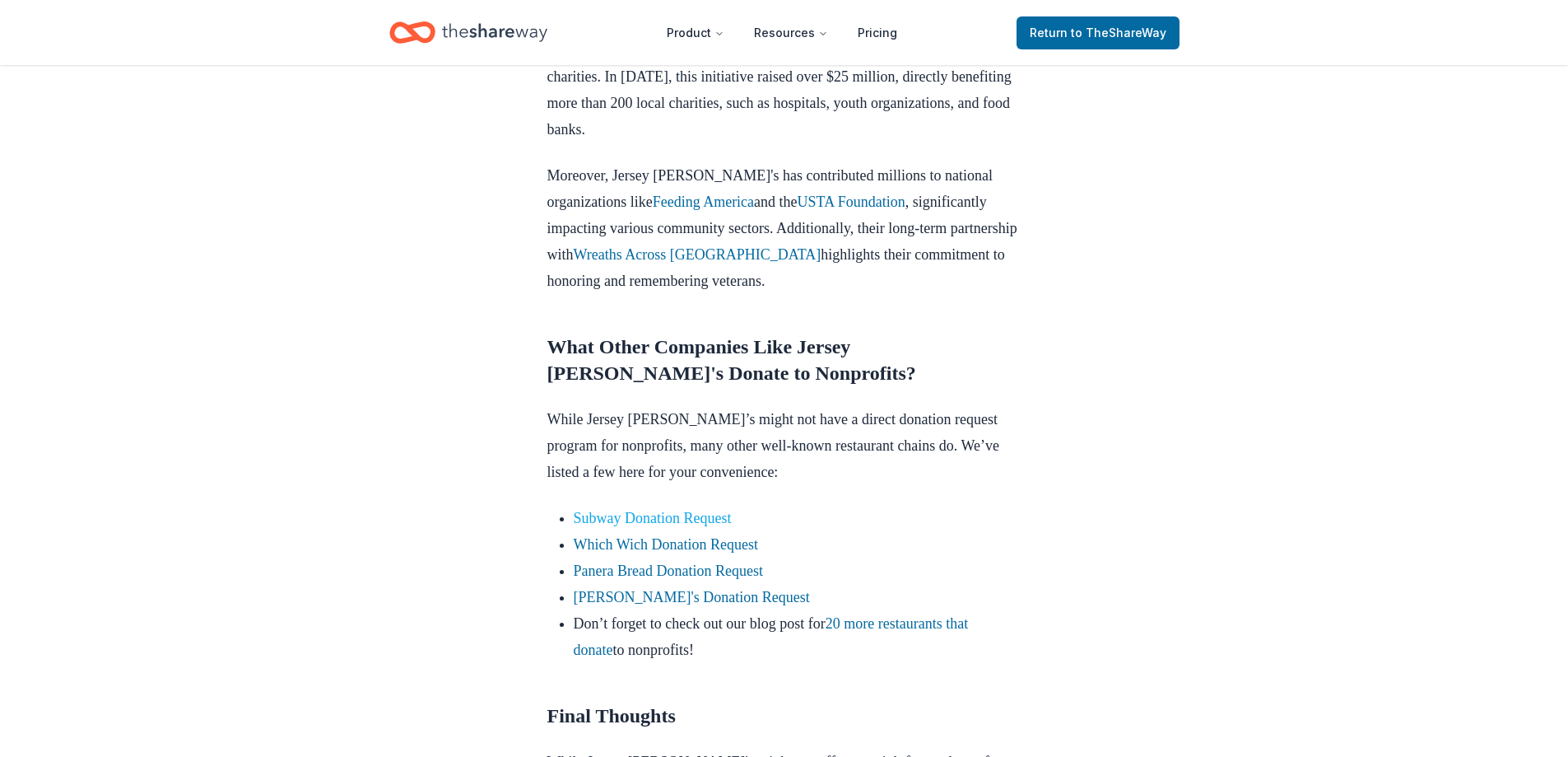
click at [668, 510] on link "Subway Donation Request" at bounding box center [652, 518] width 158 height 16
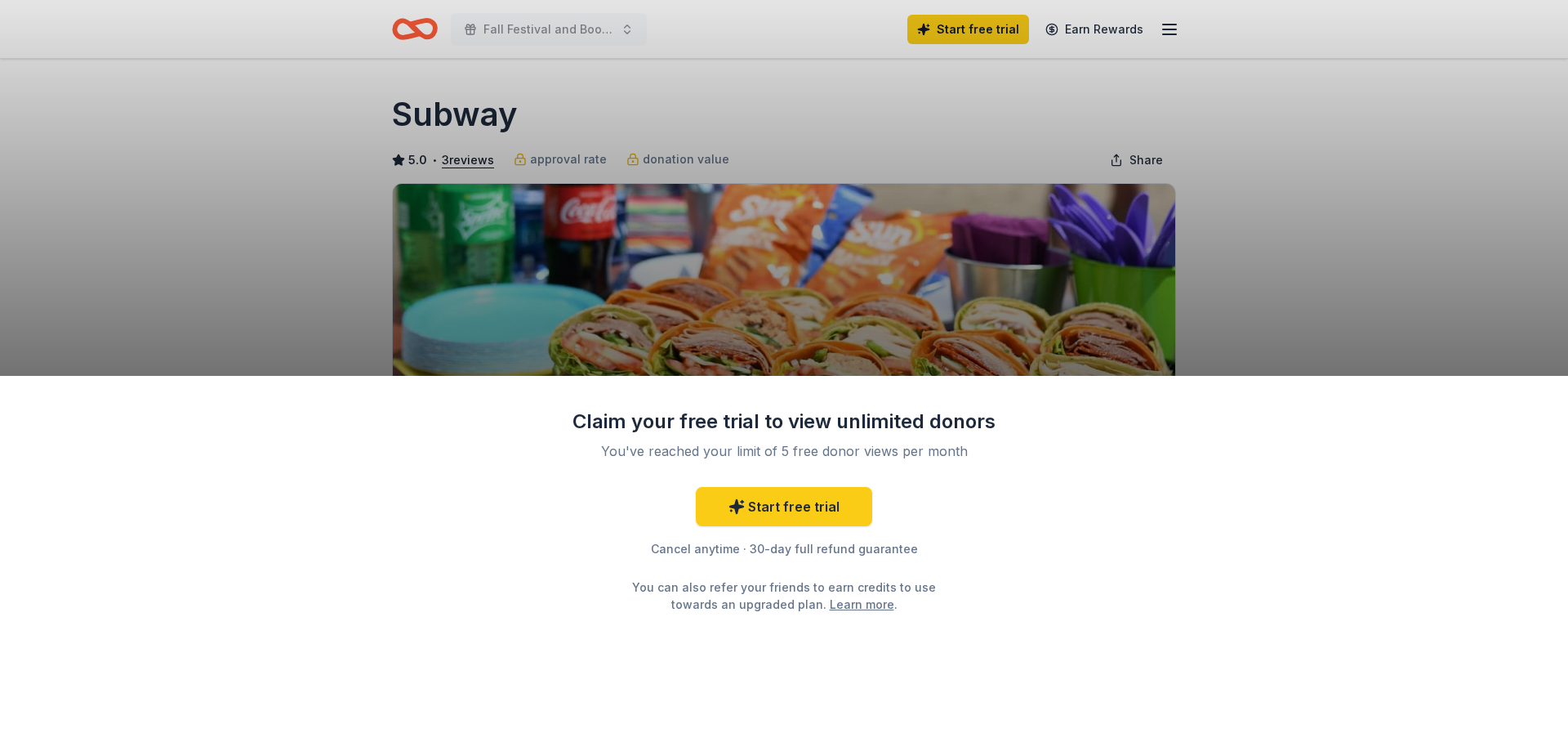
click at [1443, 344] on div "Claim your free trial to view unlimited donors You've reached your limit of 5 f…" at bounding box center [784, 375] width 1568 height 751
click at [523, 245] on div "Claim your free trial to view unlimited donors You've reached your limit of 5 f…" at bounding box center [784, 375] width 1568 height 751
click at [1095, 384] on div "Claim your free trial to view unlimited donors You've reached your limit of 5 f…" at bounding box center [784, 563] width 1568 height 376
click at [1000, 450] on div "Claim your free trial to view unlimited donors You've reached your limit of 5 f…" at bounding box center [784, 563] width 1568 height 376
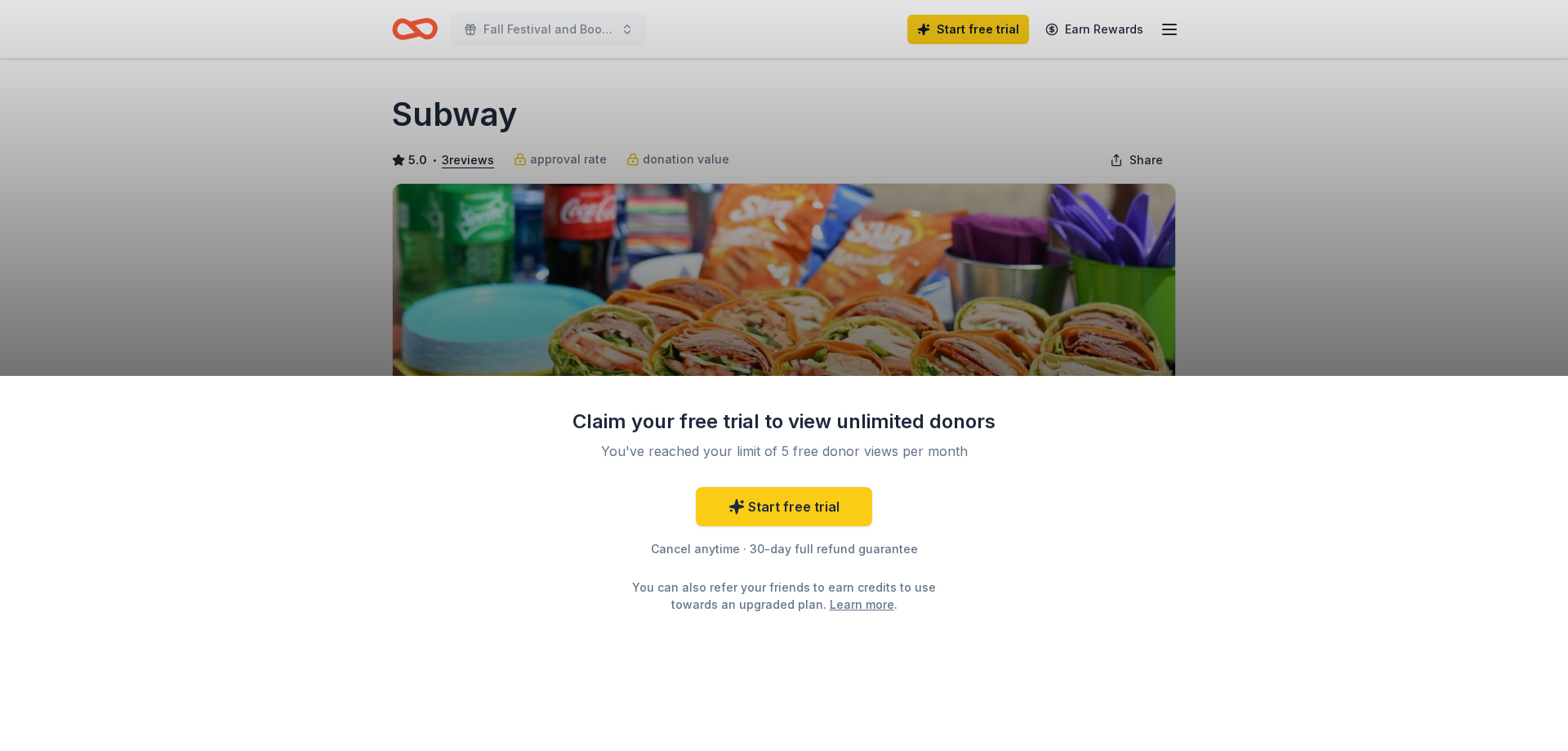
click at [924, 454] on div "You've reached your limit of 5 free donor views per month" at bounding box center [784, 450] width 385 height 20
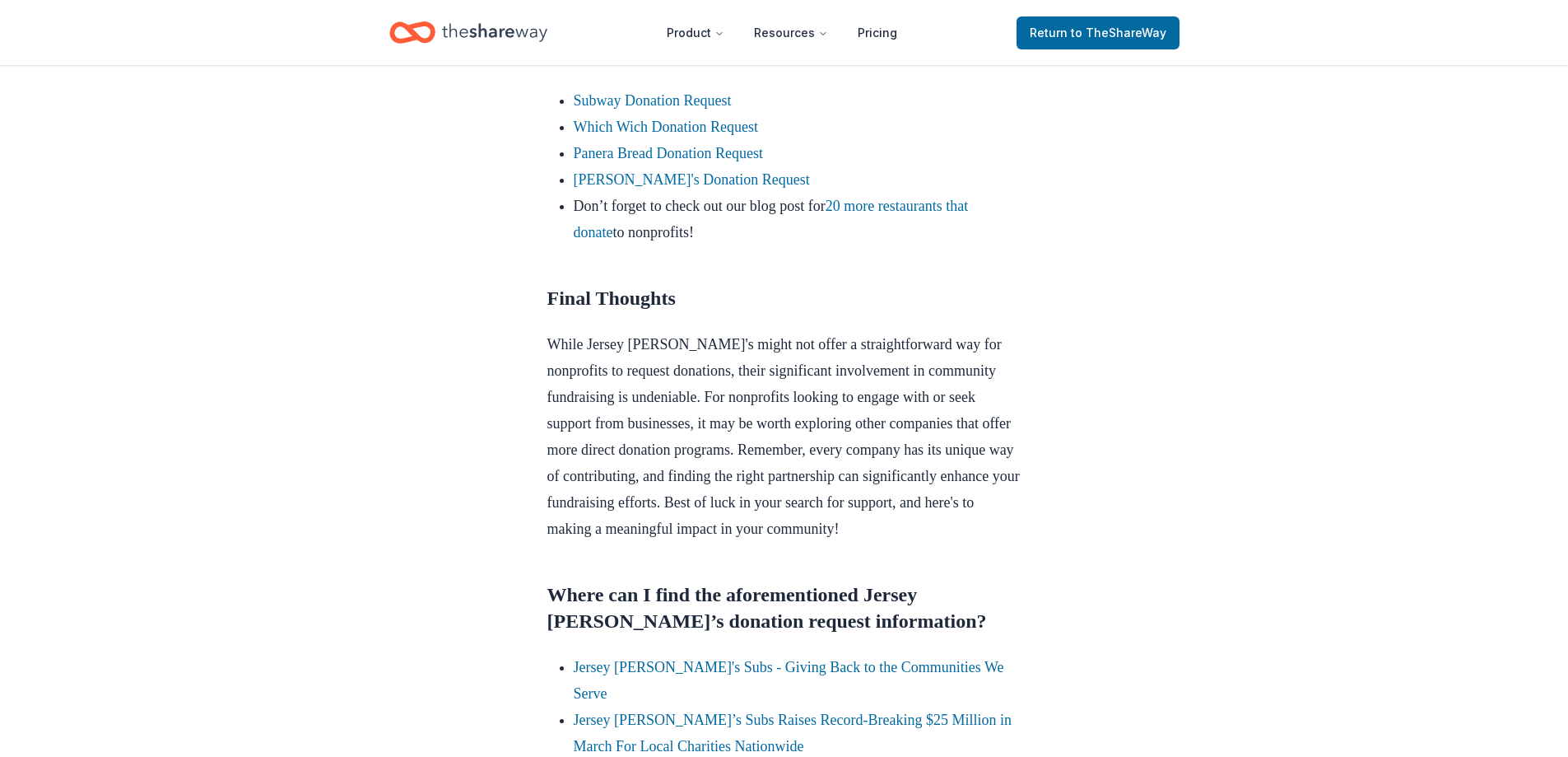
scroll to position [1698, 0]
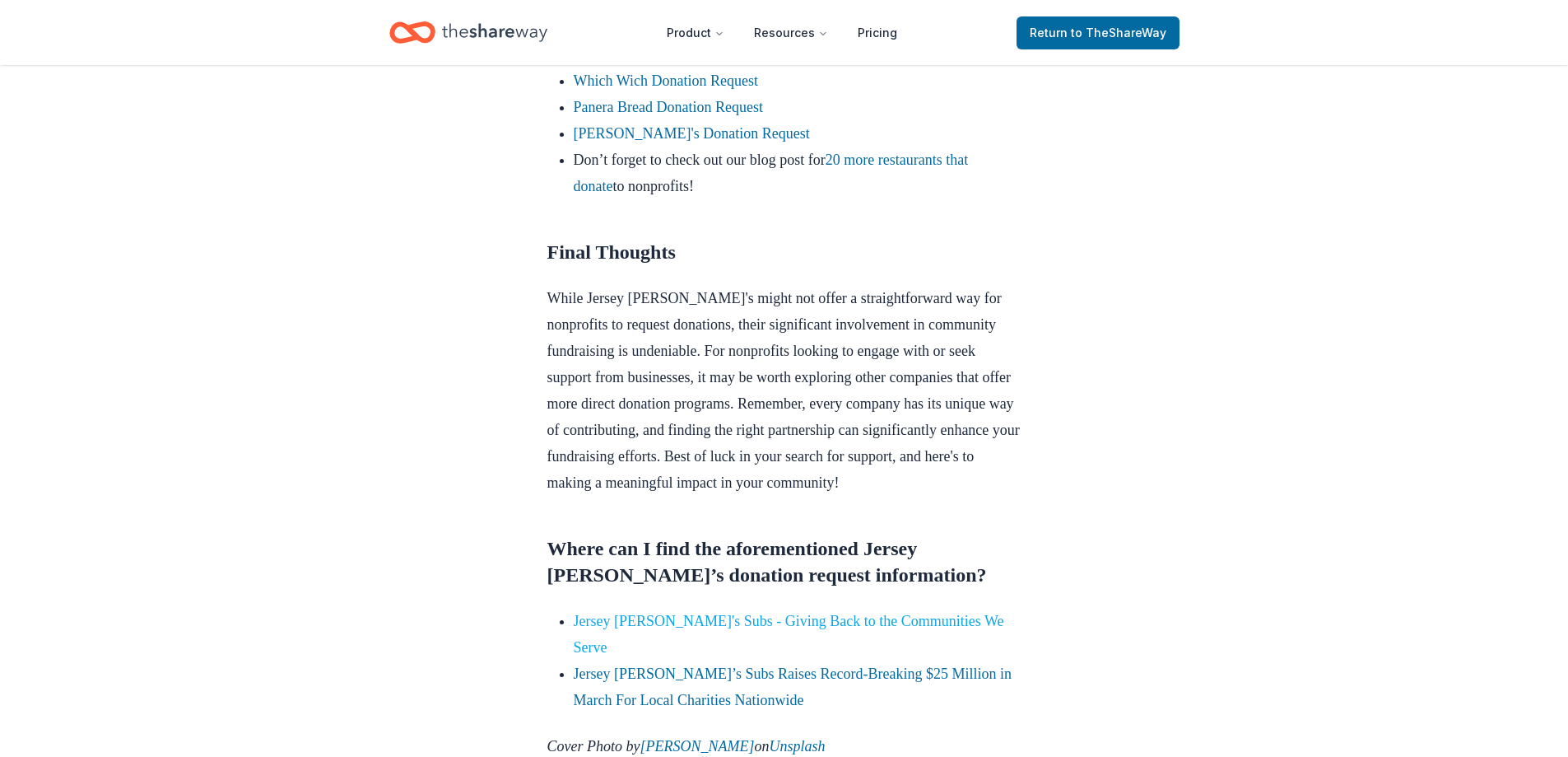
click at [742, 615] on link "Jersey [PERSON_NAME]'s Subs - Giving Back to the Communities We Serve" at bounding box center [788, 634] width 430 height 43
